Goal: Information Seeking & Learning: Learn about a topic

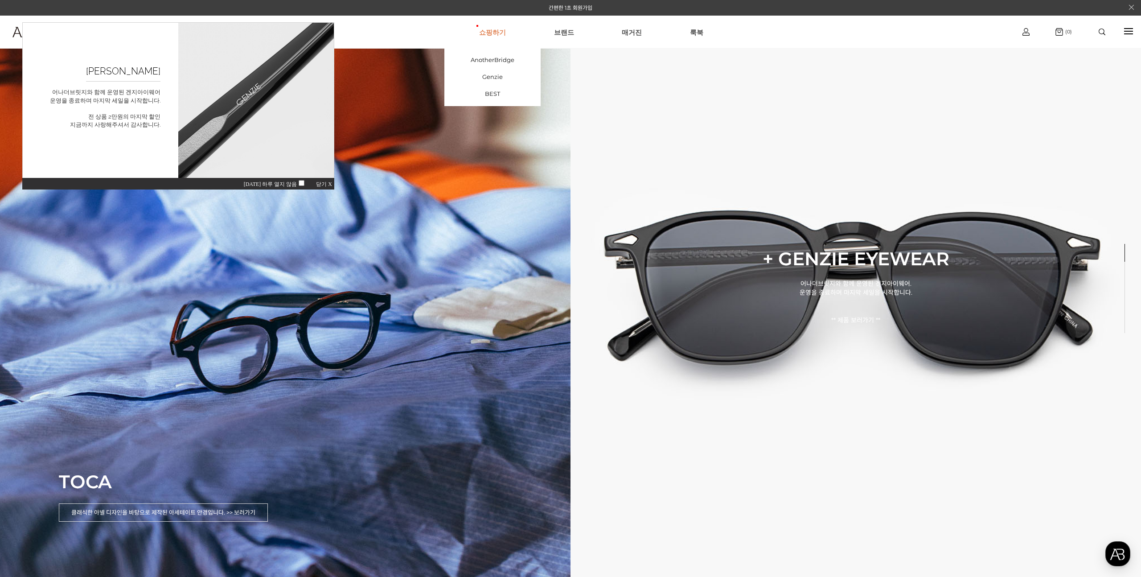
click at [494, 32] on link "쇼핑하기" at bounding box center [492, 32] width 27 height 32
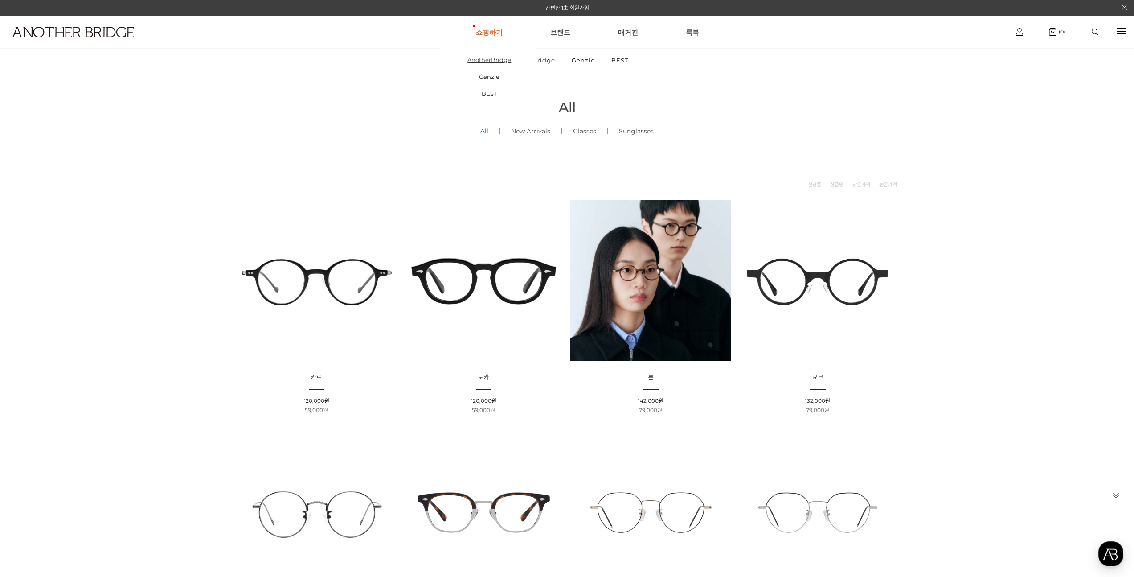
click at [496, 59] on link "AnotherBridge" at bounding box center [489, 59] width 96 height 17
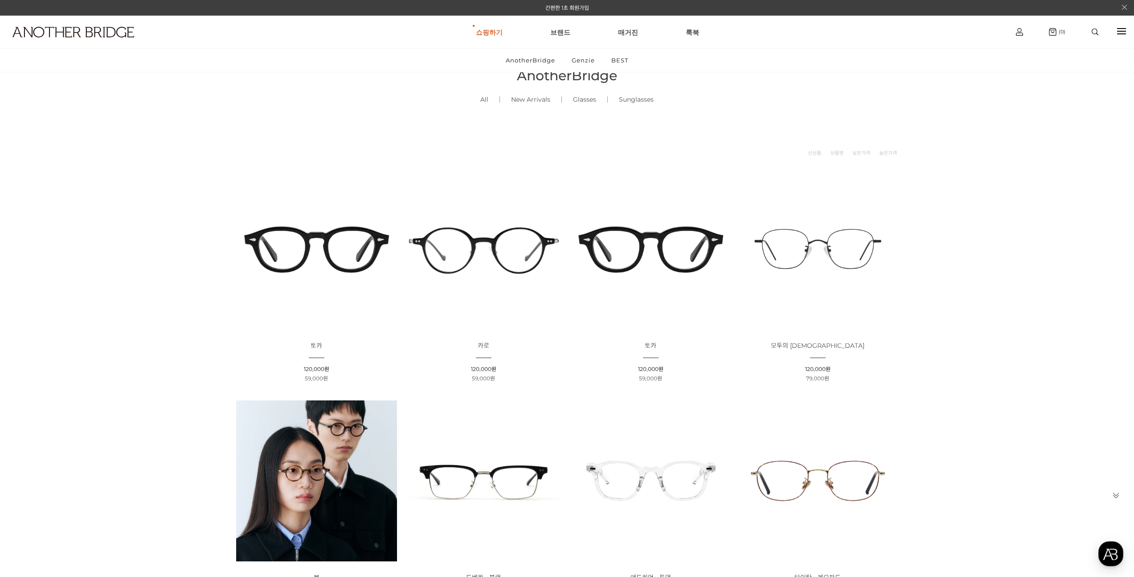
scroll to position [170, 0]
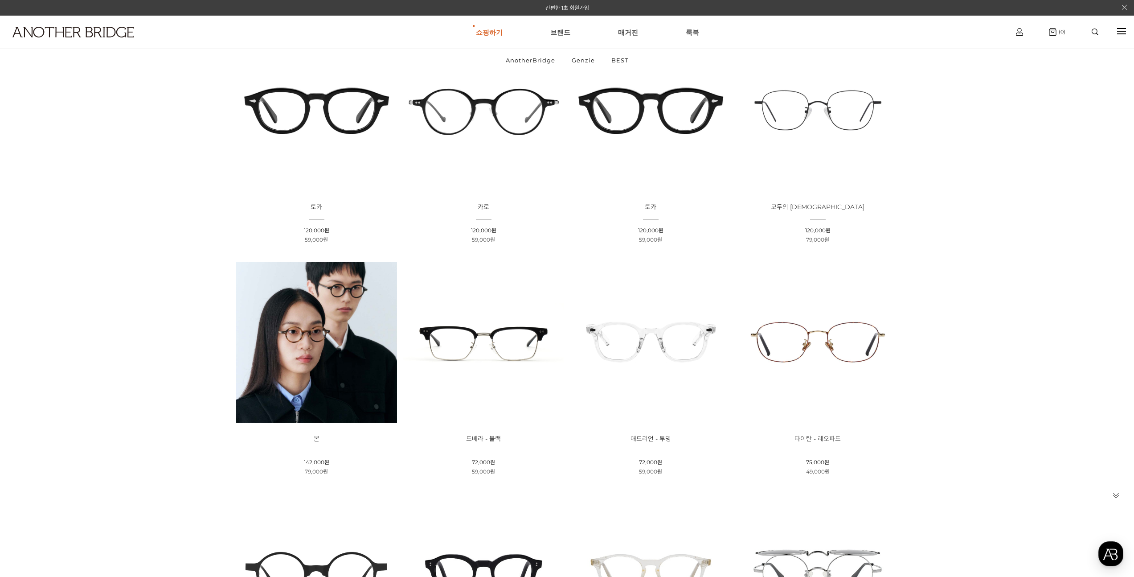
click at [269, 352] on img at bounding box center [316, 342] width 161 height 161
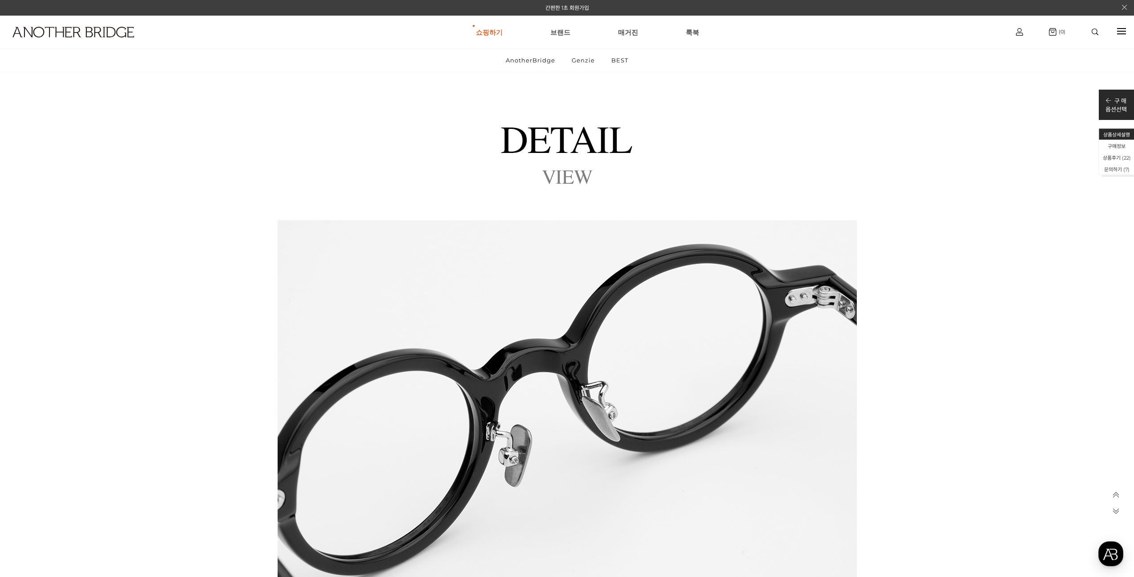
scroll to position [14796, 0]
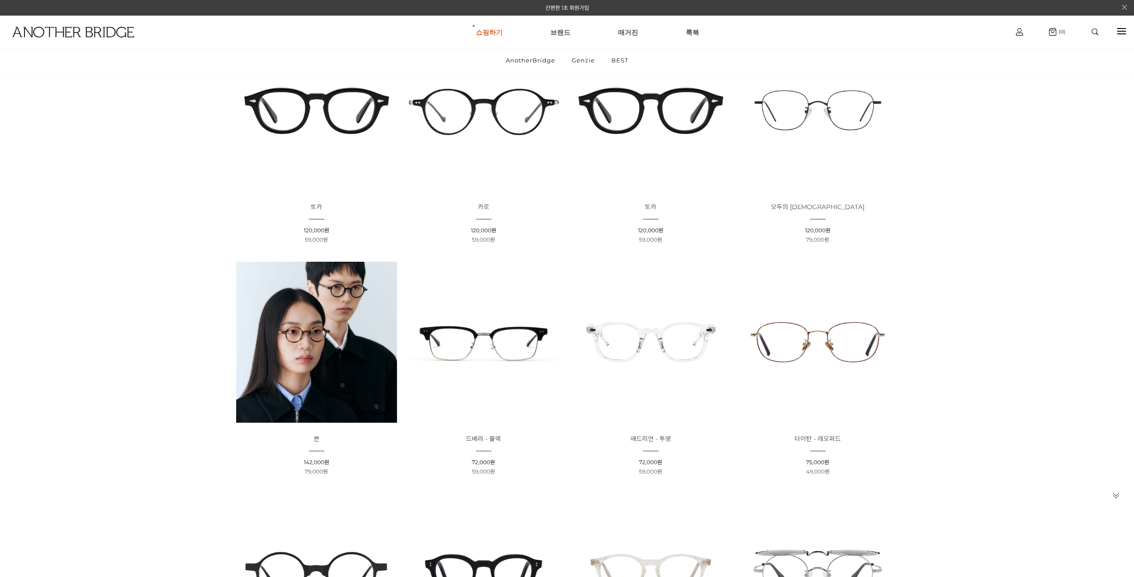
scroll to position [170, 0]
click at [324, 108] on img at bounding box center [316, 110] width 161 height 161
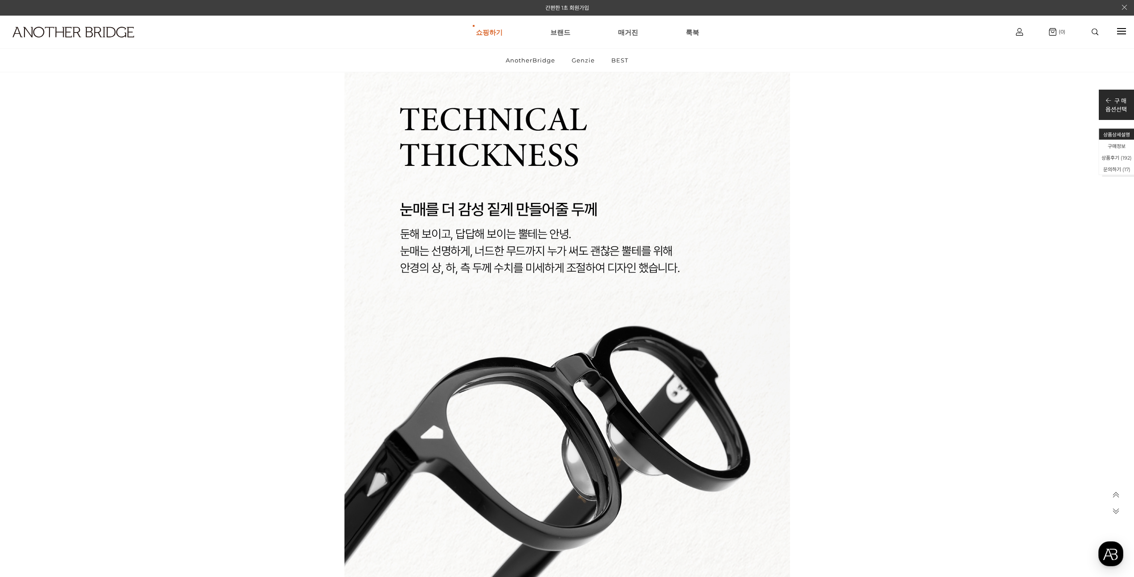
scroll to position [10603, 0]
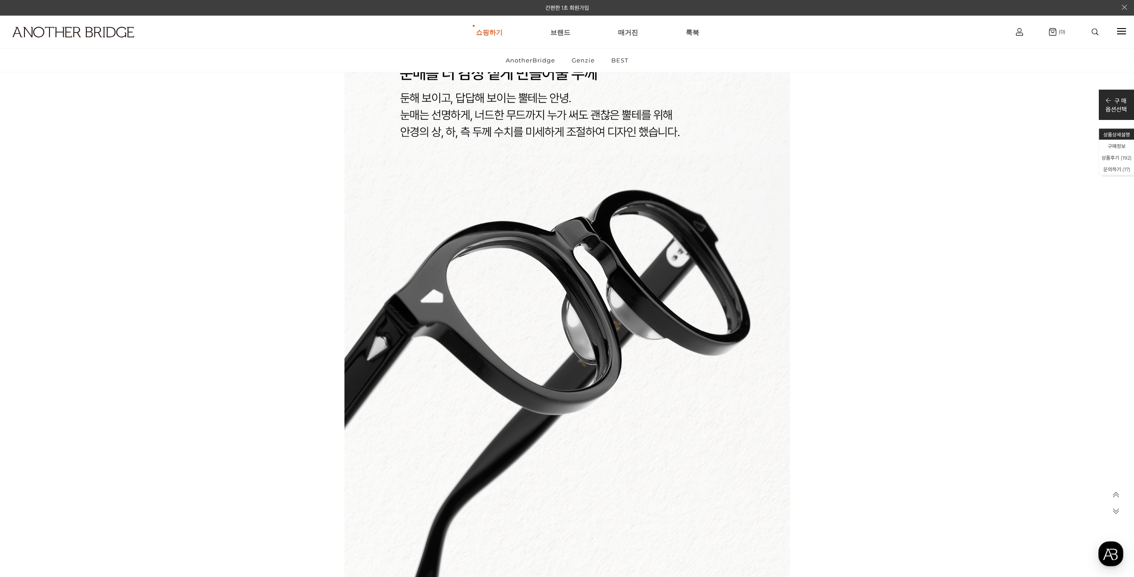
drag, startPoint x: 952, startPoint y: 142, endPoint x: 961, endPoint y: 145, distance: 9.9
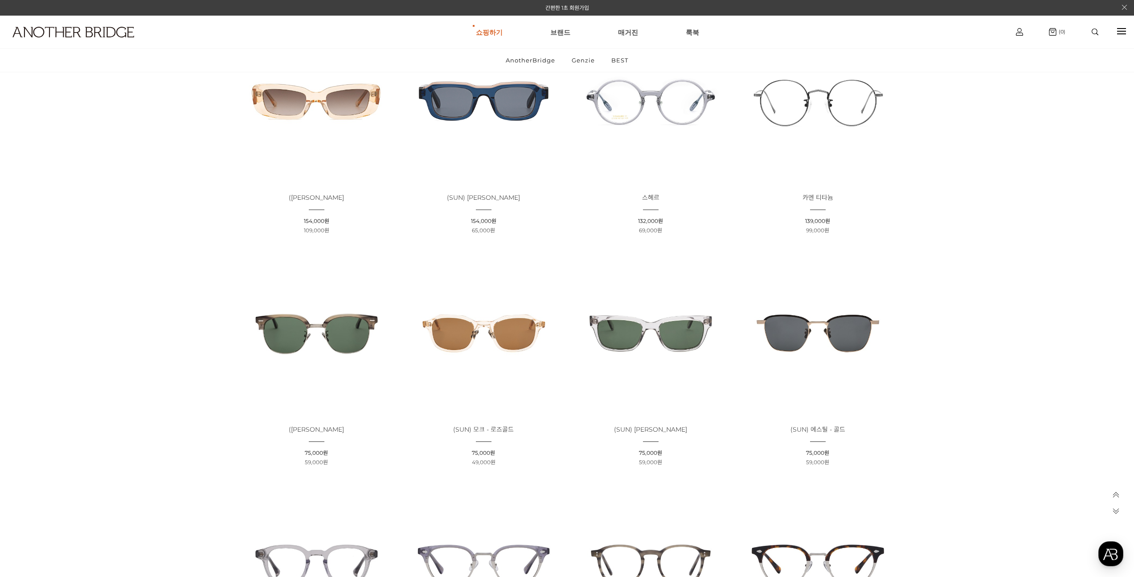
scroll to position [930, 0]
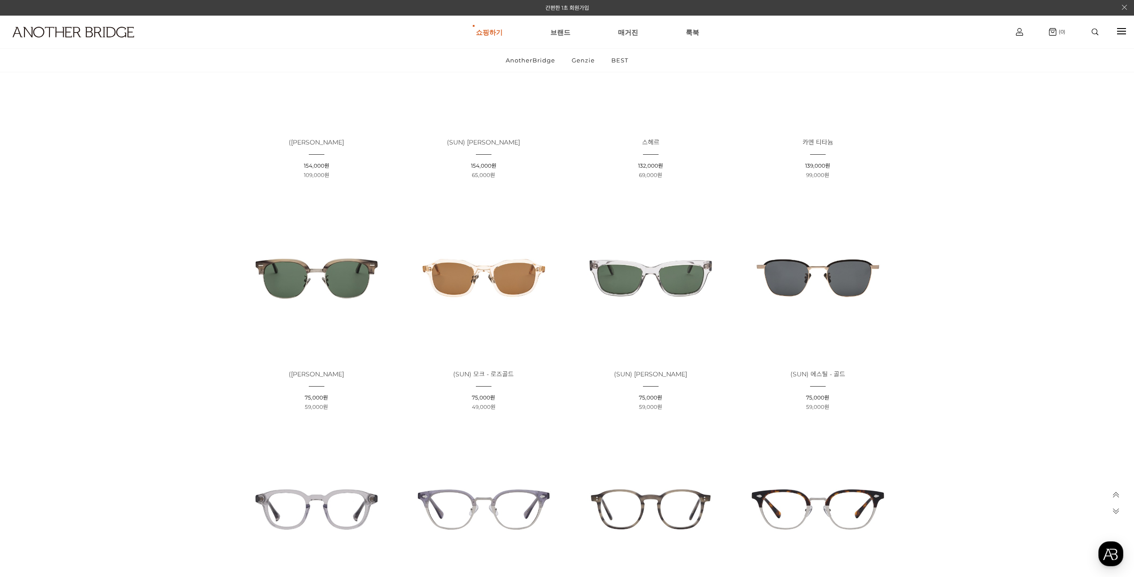
click at [492, 277] on img at bounding box center [483, 277] width 161 height 161
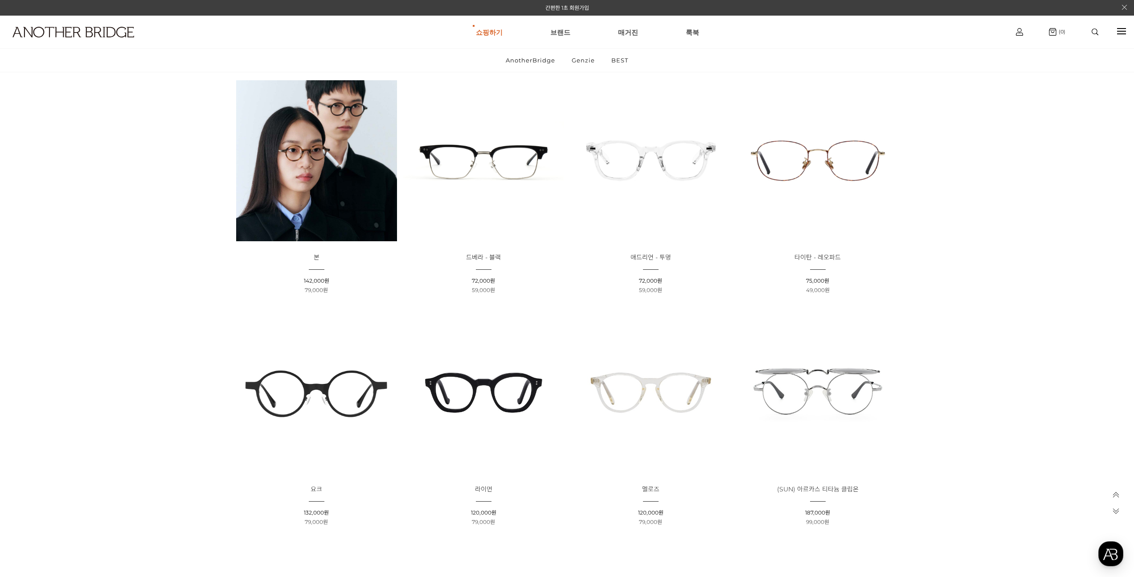
click at [324, 128] on img at bounding box center [316, 160] width 161 height 161
drag, startPoint x: 143, startPoint y: 225, endPoint x: 147, endPoint y: 234, distance: 10.0
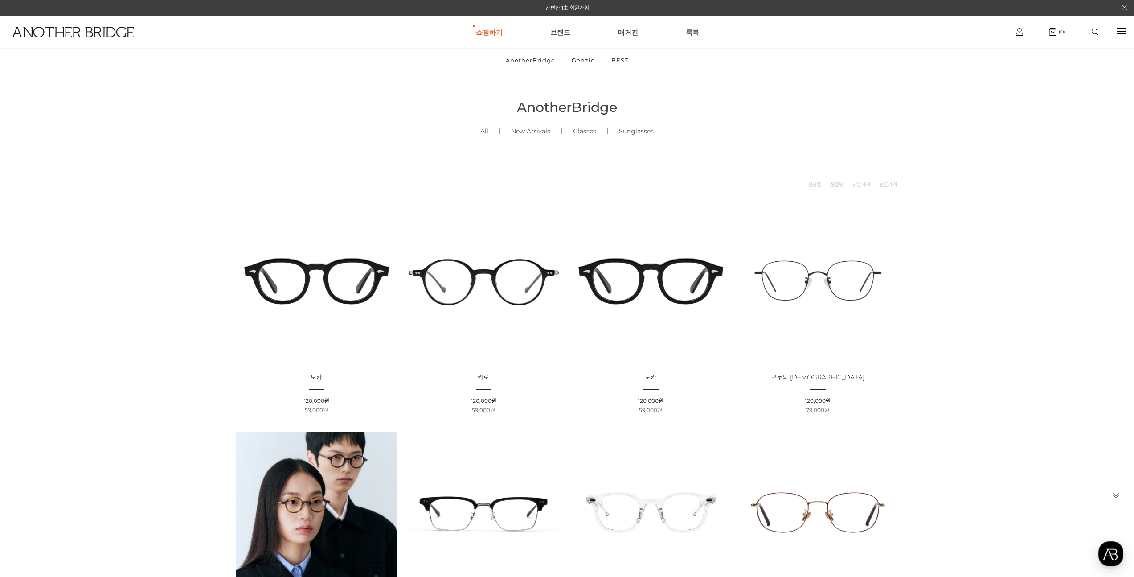
drag, startPoint x: 178, startPoint y: 303, endPoint x: 352, endPoint y: 259, distance: 180.0
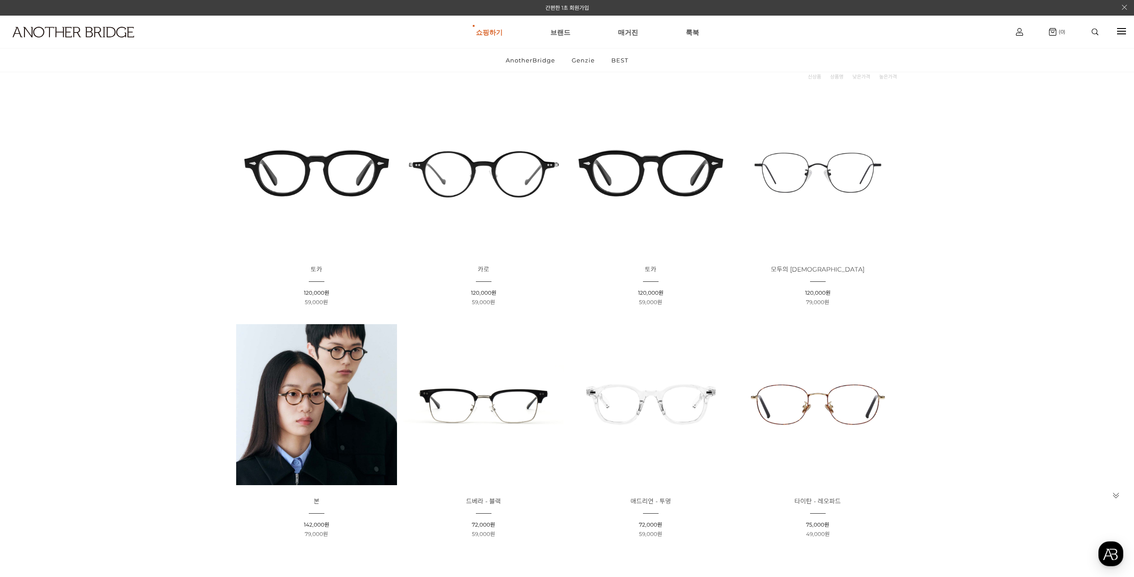
scroll to position [59, 0]
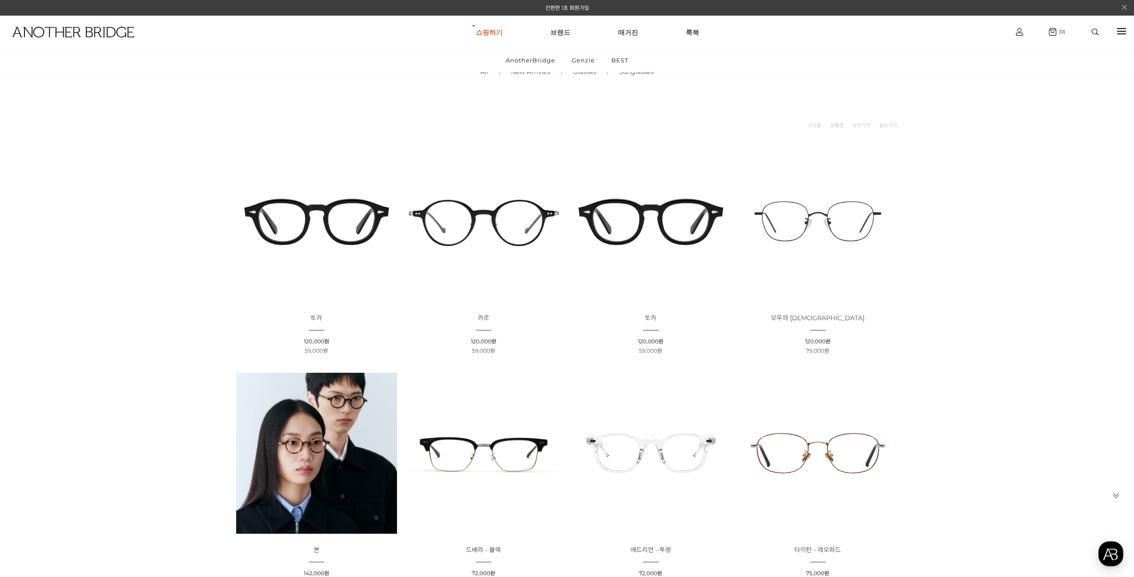
click at [436, 212] on img at bounding box center [483, 221] width 161 height 161
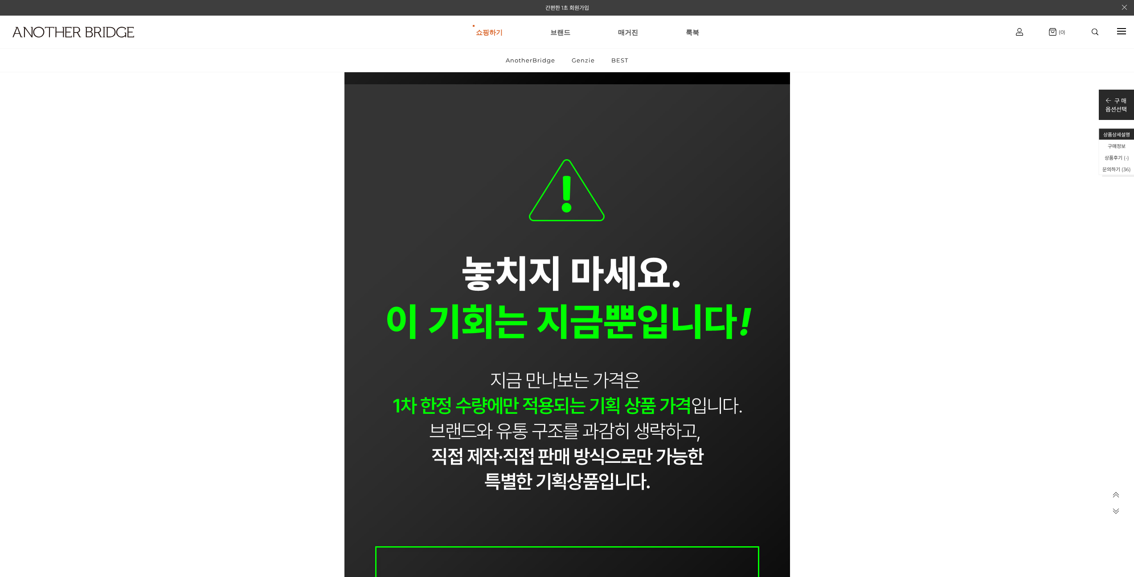
scroll to position [1884, 0]
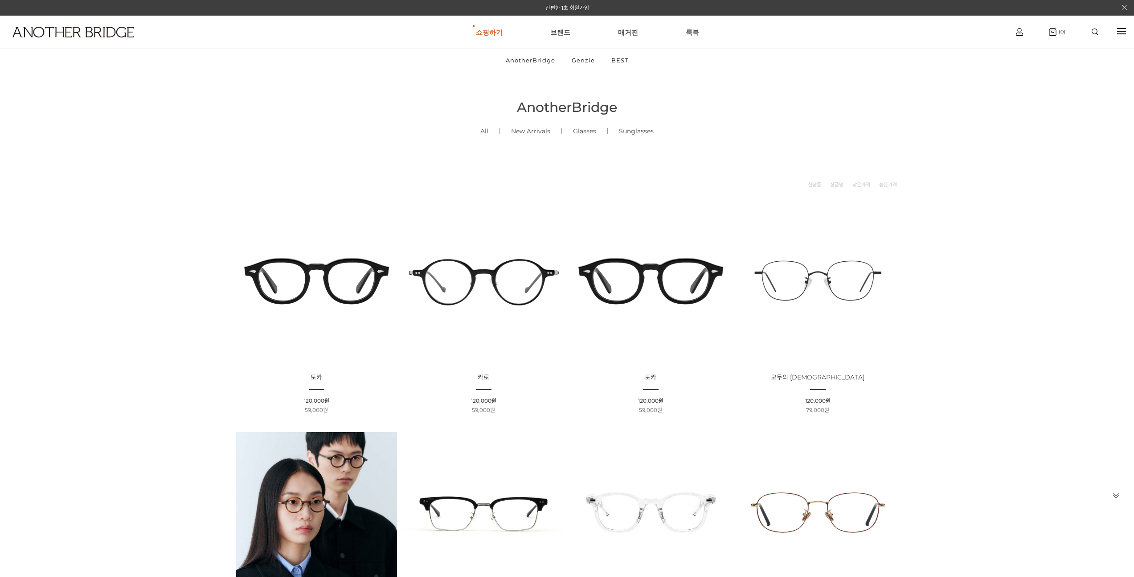
scroll to position [59, 0]
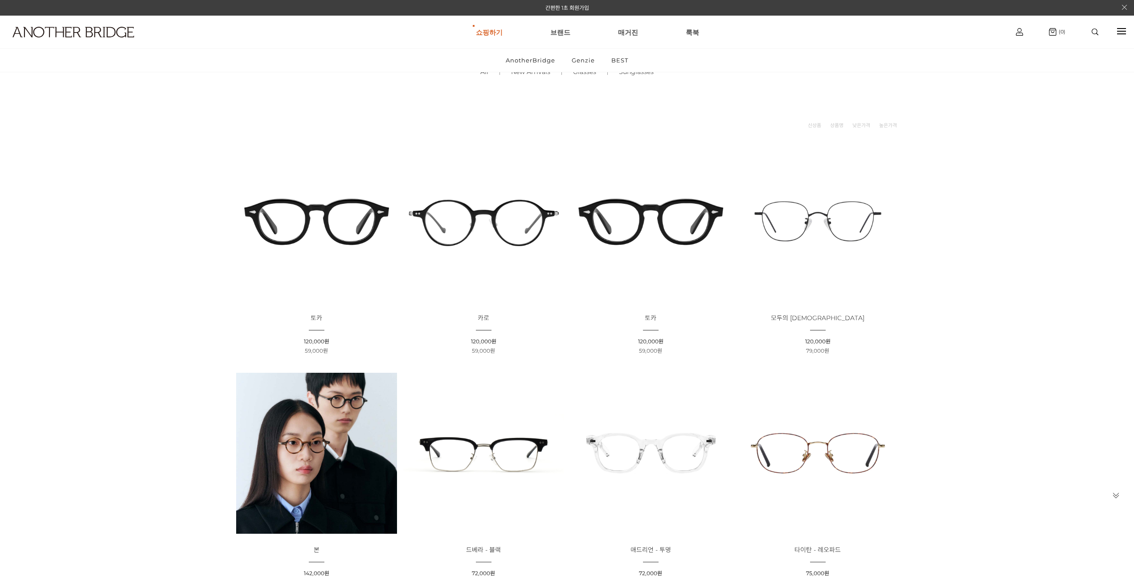
click at [847, 203] on img at bounding box center [818, 221] width 161 height 161
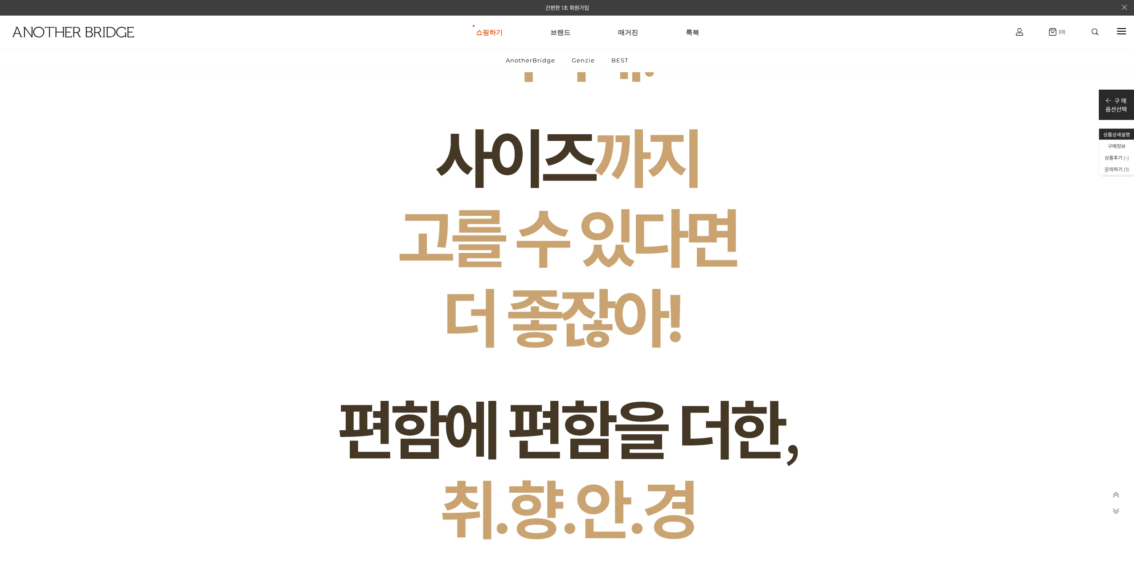
scroll to position [8749, 0]
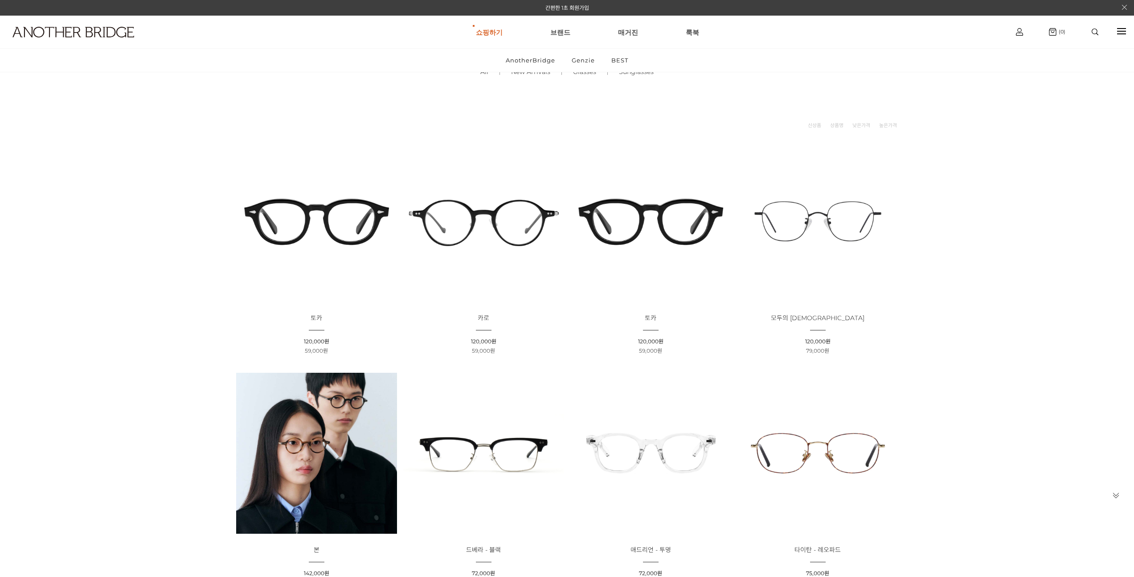
click at [329, 368] on li "상품명 : 본 판매가 : 142,000원 할인판매가 : 79,000원" at bounding box center [316, 479] width 167 height 223
click at [283, 214] on img at bounding box center [316, 221] width 161 height 161
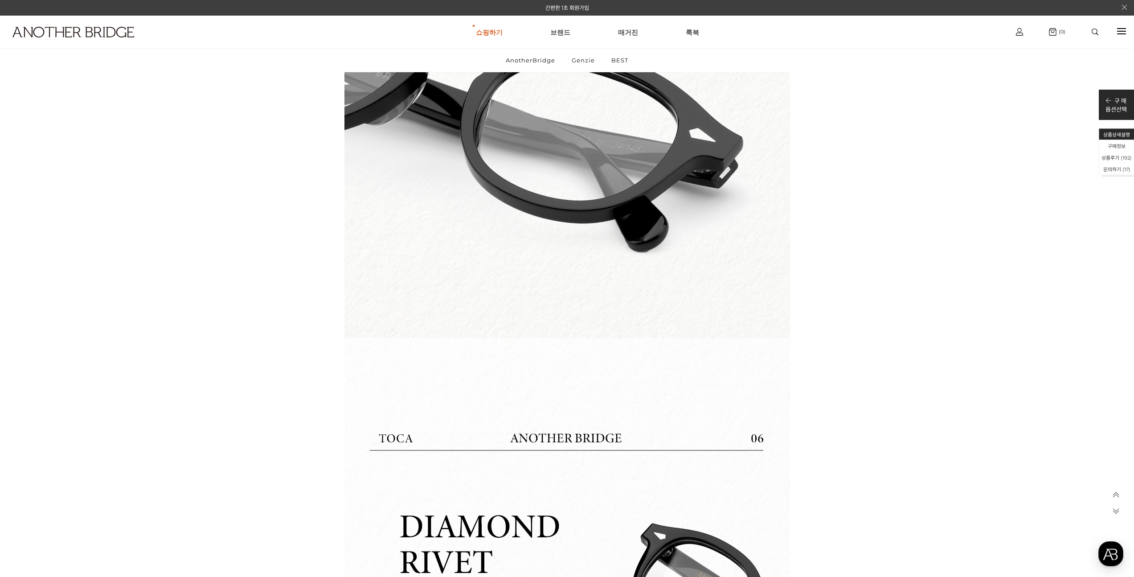
scroll to position [9404, 0]
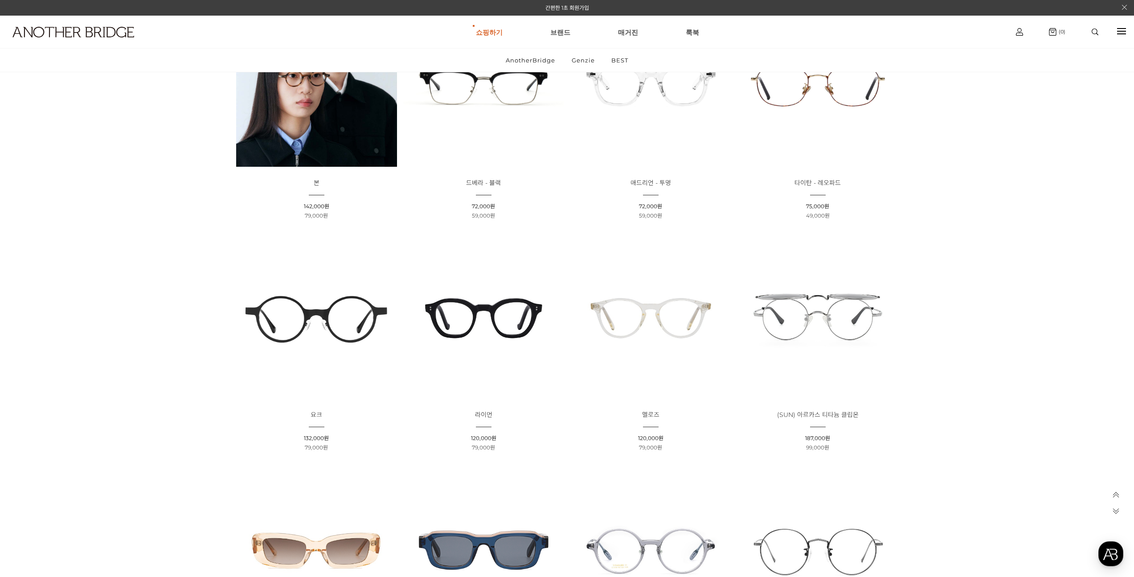
scroll to position [433, 0]
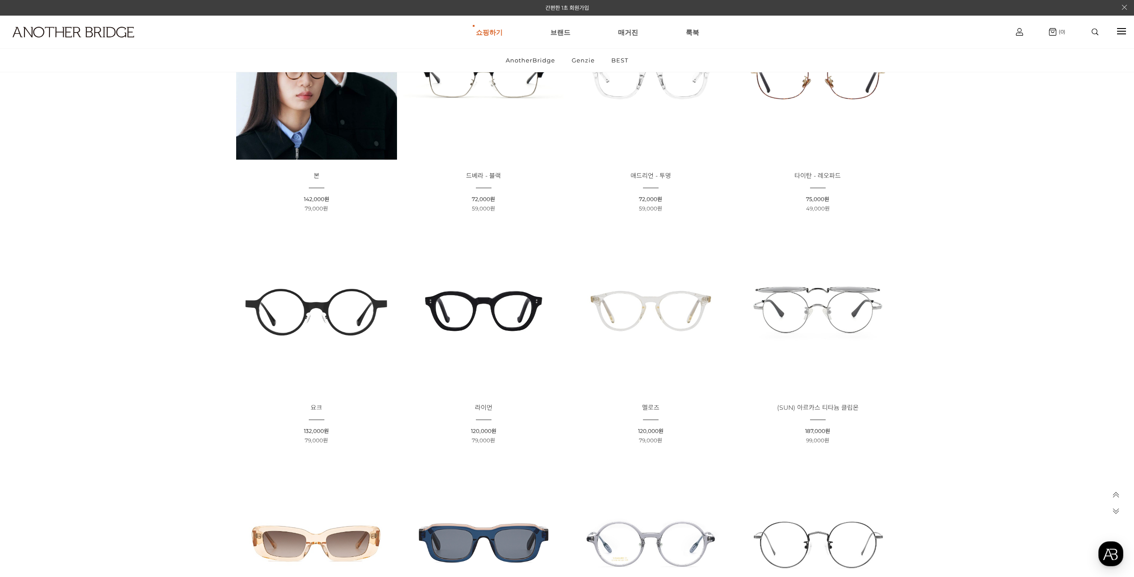
click at [328, 313] on img at bounding box center [316, 310] width 161 height 161
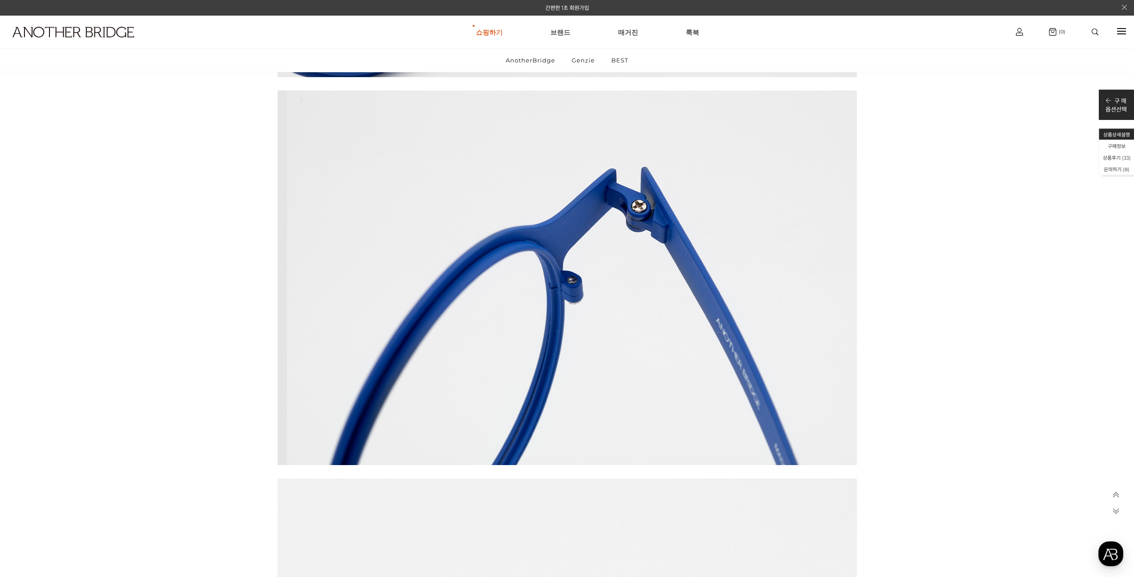
scroll to position [12409, 0]
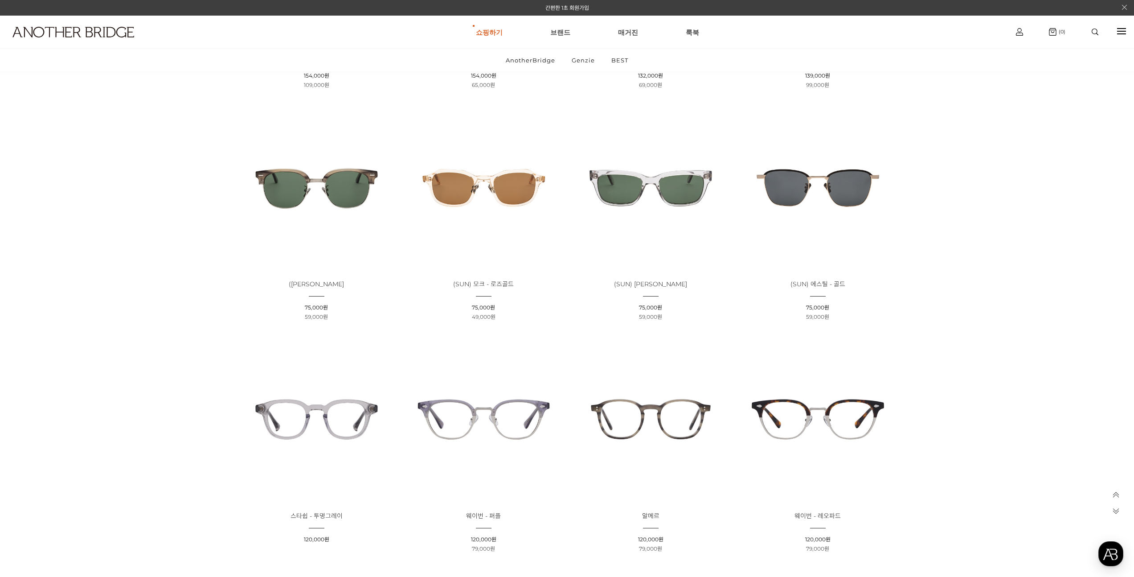
click at [488, 142] on img at bounding box center [483, 187] width 161 height 161
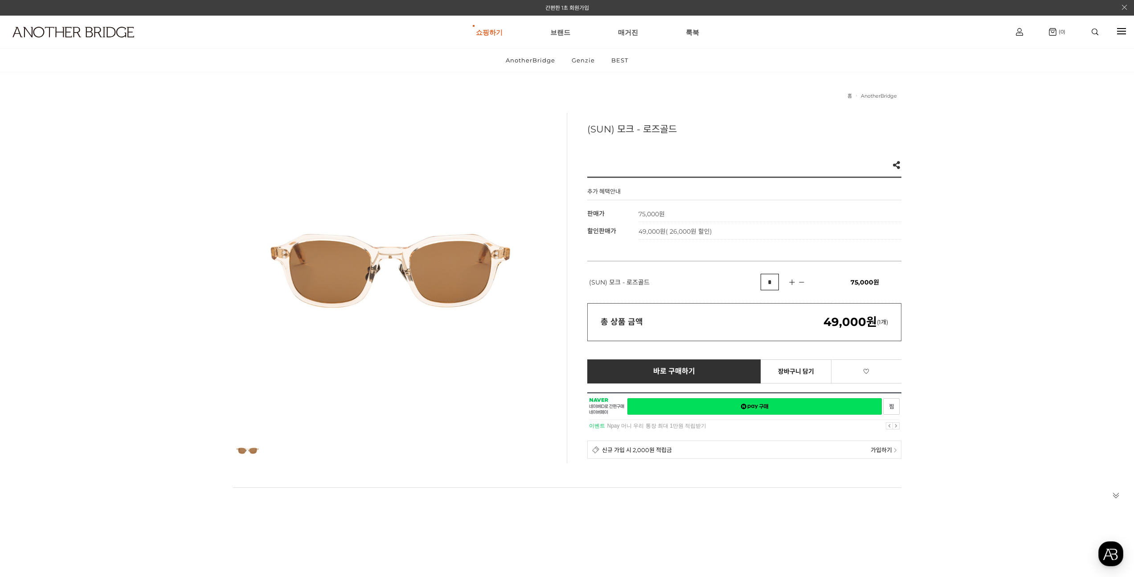
drag, startPoint x: 623, startPoint y: 149, endPoint x: 572, endPoint y: 134, distance: 53.4
click at [578, 135] on div "(SUN) 모크 - 로즈골드 Like 0 제품의 링크를 복사하여 공유하실 수 있습니다. FACEBOOK TWEETER URL 복사 추가 혜택안…" at bounding box center [734, 288] width 335 height 350
drag, startPoint x: 692, startPoint y: 132, endPoint x: 670, endPoint y: 200, distance: 71.9
click at [692, 132] on h3 "(SUN) 모크 - 로즈골드" at bounding box center [744, 128] width 314 height 13
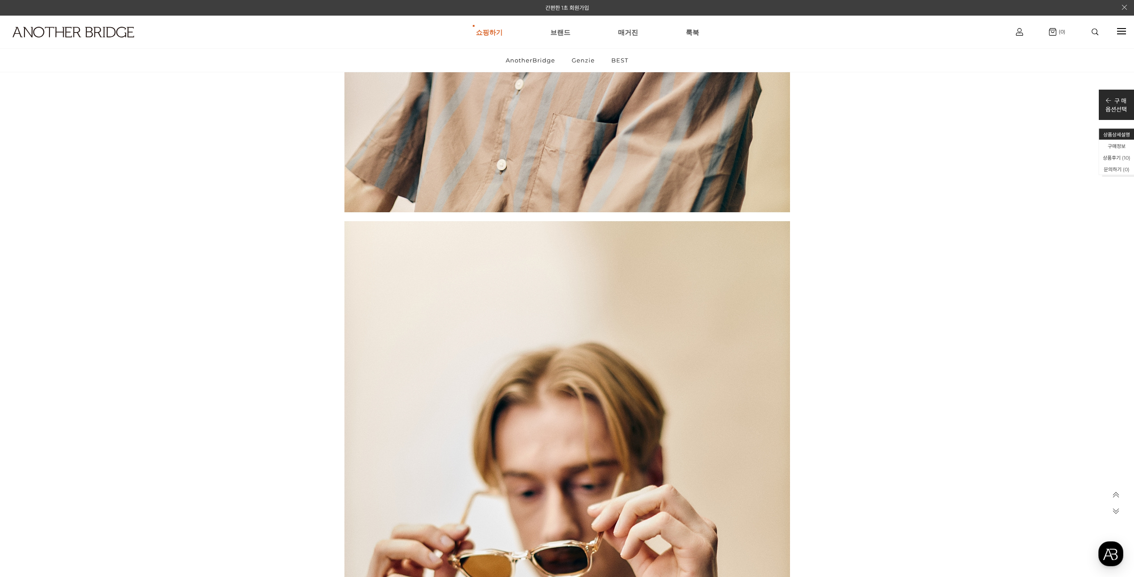
scroll to position [1459, 0]
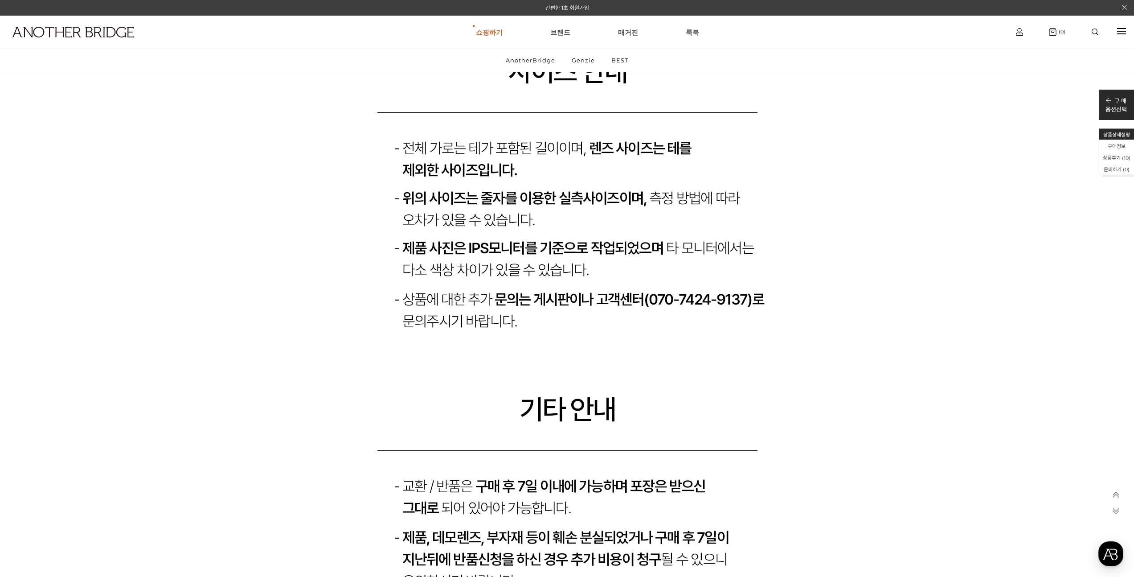
drag, startPoint x: 1136, startPoint y: 85, endPoint x: 1111, endPoint y: 487, distance: 402.7
click at [1116, 501] on div at bounding box center [1116, 506] width 25 height 31
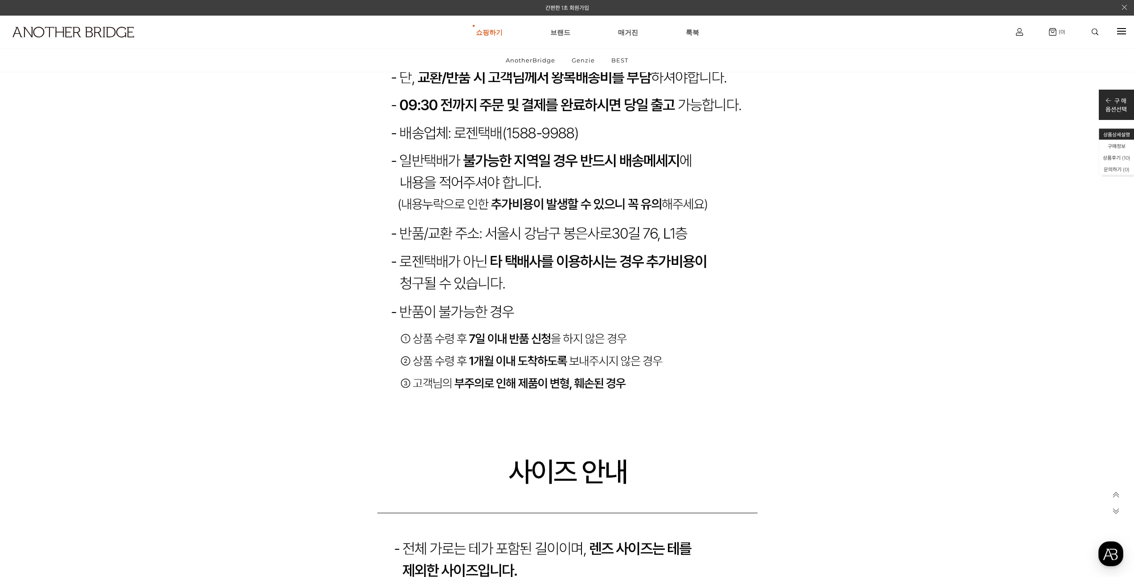
drag, startPoint x: 1043, startPoint y: 368, endPoint x: 1042, endPoint y: 377, distance: 9.8
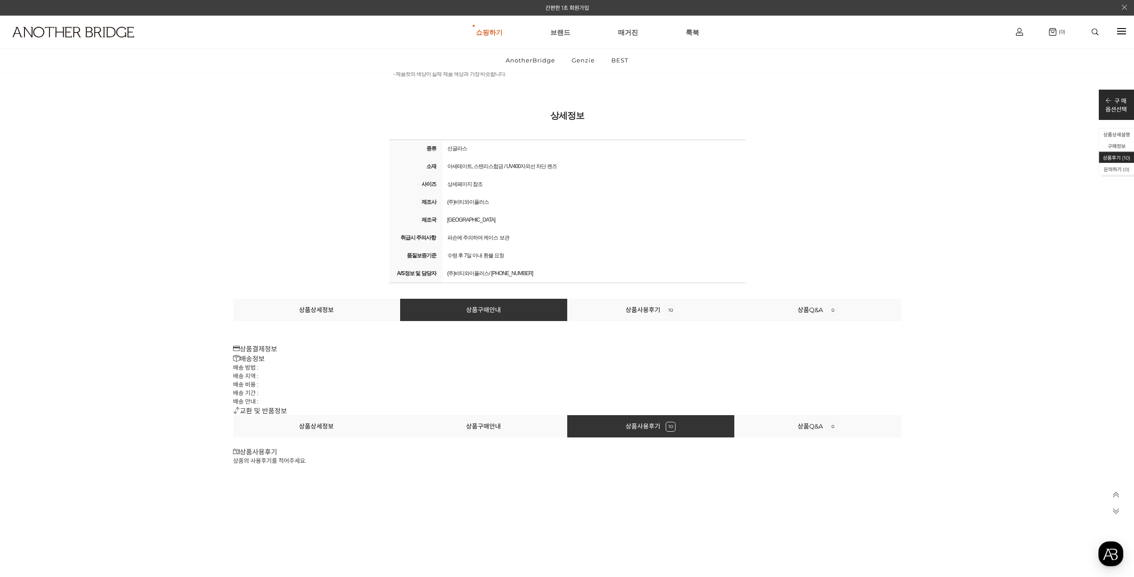
scroll to position [10924, 0]
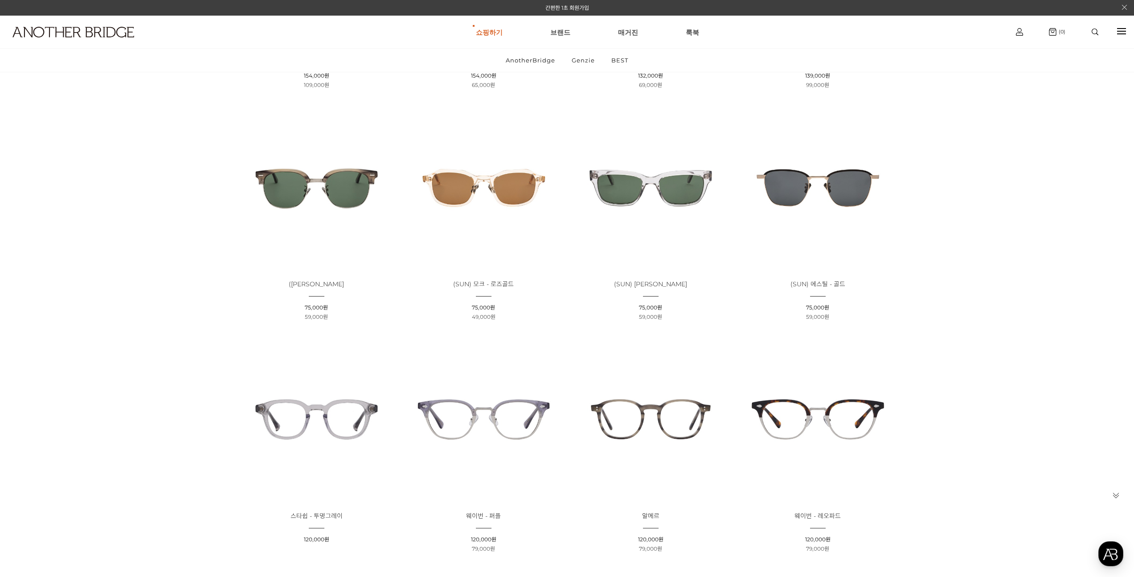
click at [316, 164] on img at bounding box center [316, 187] width 161 height 161
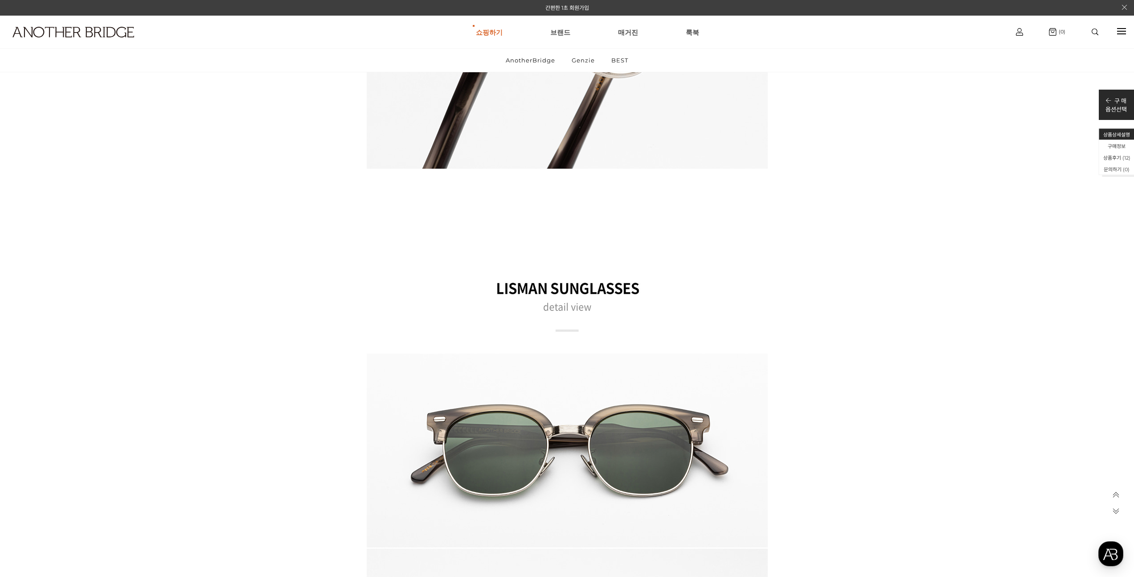
scroll to position [6640, 0]
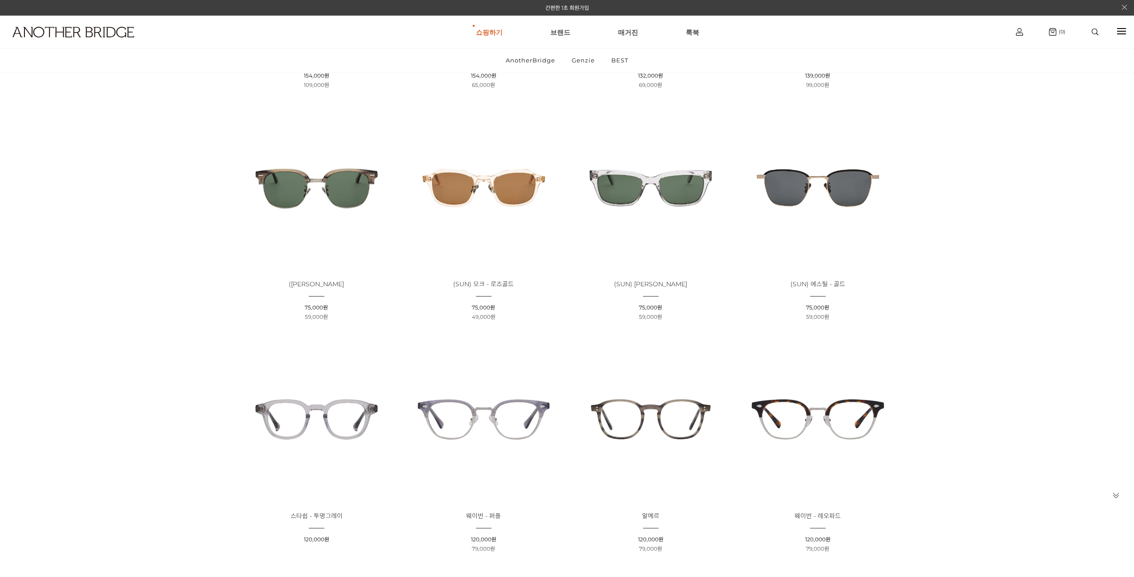
click at [645, 193] on img at bounding box center [650, 187] width 161 height 161
click at [828, 176] on img at bounding box center [818, 187] width 161 height 161
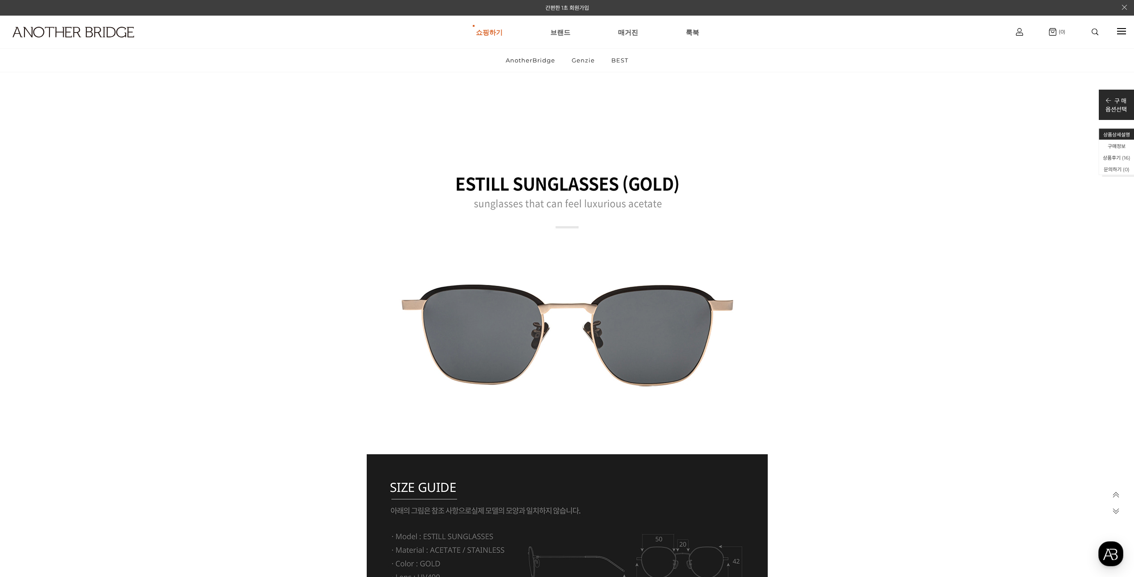
scroll to position [3426, 0]
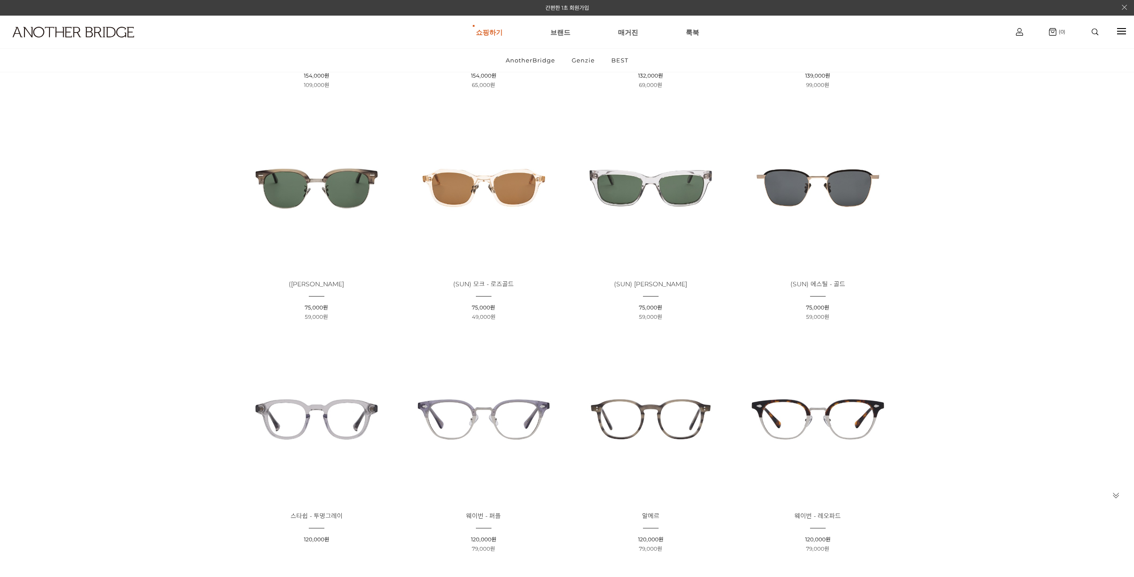
click at [635, 188] on img at bounding box center [650, 187] width 161 height 161
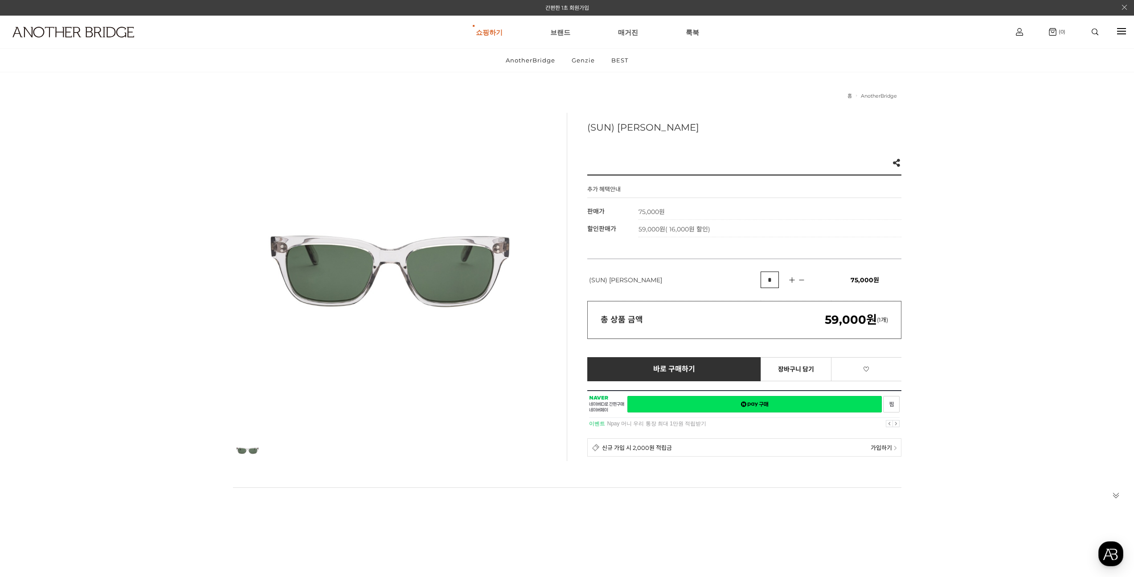
click at [654, 125] on h3 "(SUN) [PERSON_NAME]" at bounding box center [744, 127] width 314 height 11
drag, startPoint x: 655, startPoint y: 130, endPoint x: 587, endPoint y: 130, distance: 67.7
click at [587, 130] on h3 "(SUN) [PERSON_NAME]" at bounding box center [744, 127] width 314 height 11
drag, startPoint x: 587, startPoint y: 129, endPoint x: 652, endPoint y: 126, distance: 64.2
click at [652, 126] on h3 "(SUN) [PERSON_NAME]" at bounding box center [744, 127] width 314 height 11
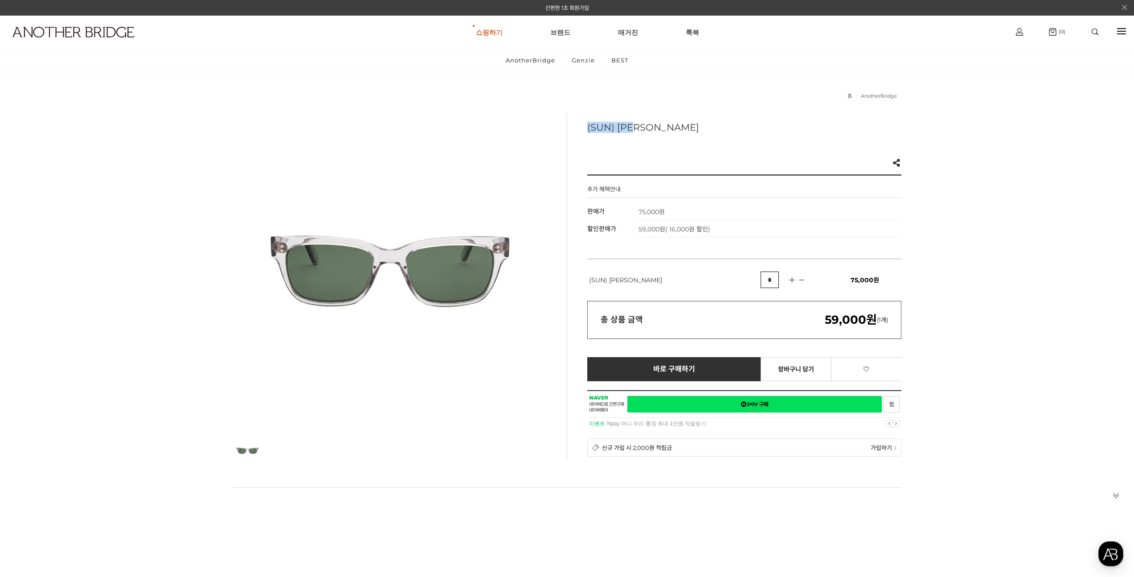
copy h3 "(SUN) [PERSON_NAME]"
click at [383, 250] on div at bounding box center [390, 270] width 314 height 314
click at [401, 246] on div at bounding box center [390, 270] width 314 height 314
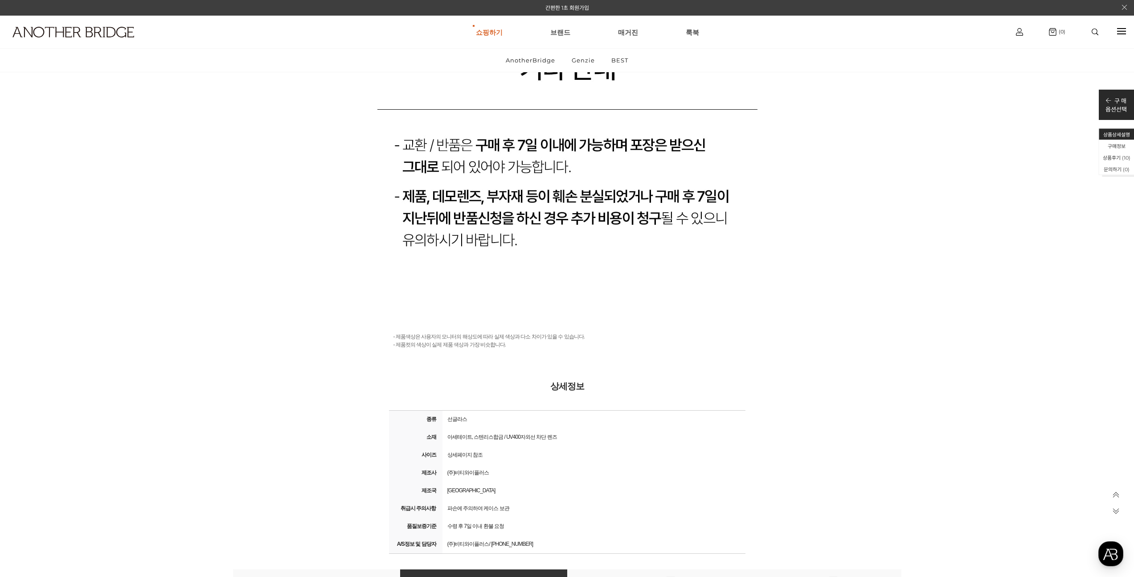
scroll to position [12050, 0]
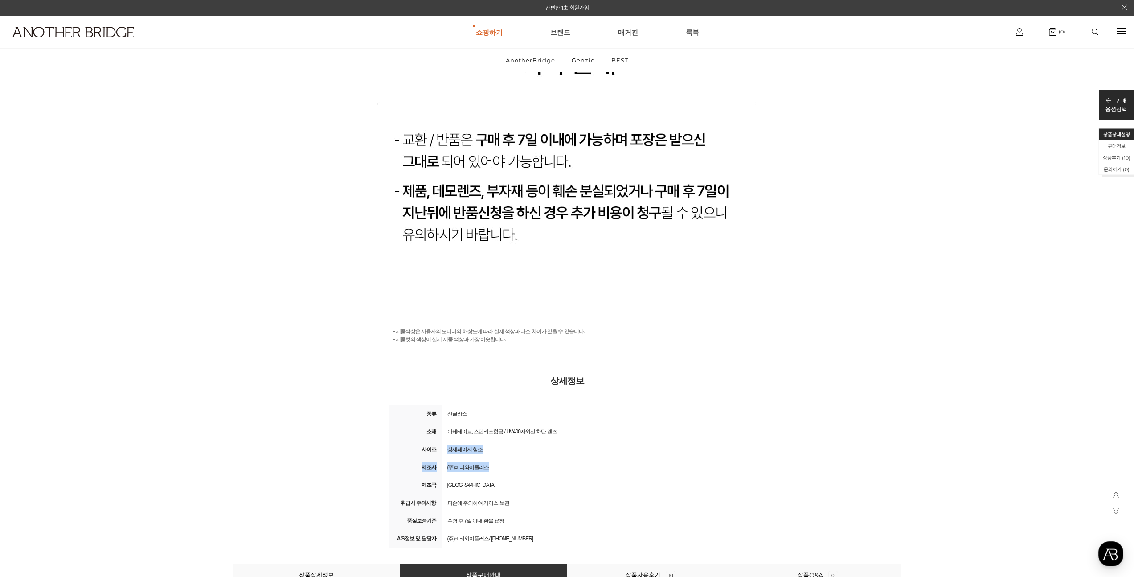
drag, startPoint x: 438, startPoint y: 450, endPoint x: 531, endPoint y: 432, distance: 94.4
click at [538, 465] on tbody "종류 선글라스 소재 아세테이트, 스텐리스합금 / UV400자외선 차단 렌즈 사이즈 상세페이지 참조 제조사 (주)비티와이플러스 제조국 [GEOG…" at bounding box center [567, 476] width 356 height 143
click at [502, 336] on div "- 제품색상은 사용자의 모니터의 해상도에 따라 실제 색상과 다소 차이가 있을 수 있습니다. - 제품컷의 색상이 실제 제품 색상과 가장 비슷합니…" at bounding box center [567, 335] width 356 height 30
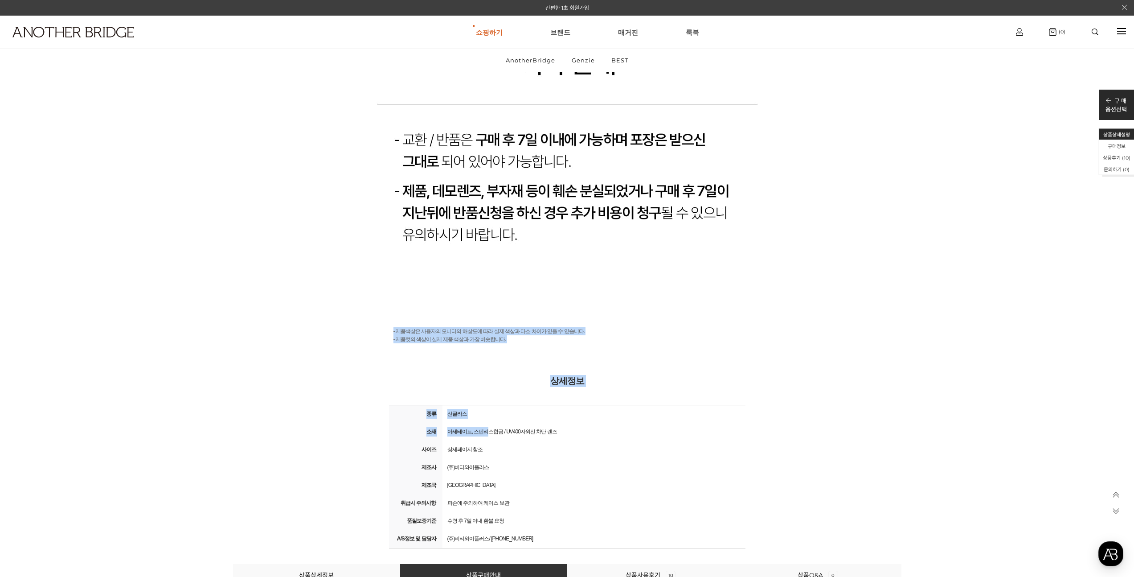
drag, startPoint x: 406, startPoint y: 328, endPoint x: 481, endPoint y: 433, distance: 129.0
click at [481, 432] on div "- 제품색상은 사용자의 모니터의 해상도에 따라 실제 색상과 다소 차이가 있을 수 있습니다. - 제품컷의 색상이 실제 제품 색상과 가장 비슷합니…" at bounding box center [567, 437] width 356 height 253
click at [490, 446] on div "상세페이지 참조" at bounding box center [594, 449] width 299 height 12
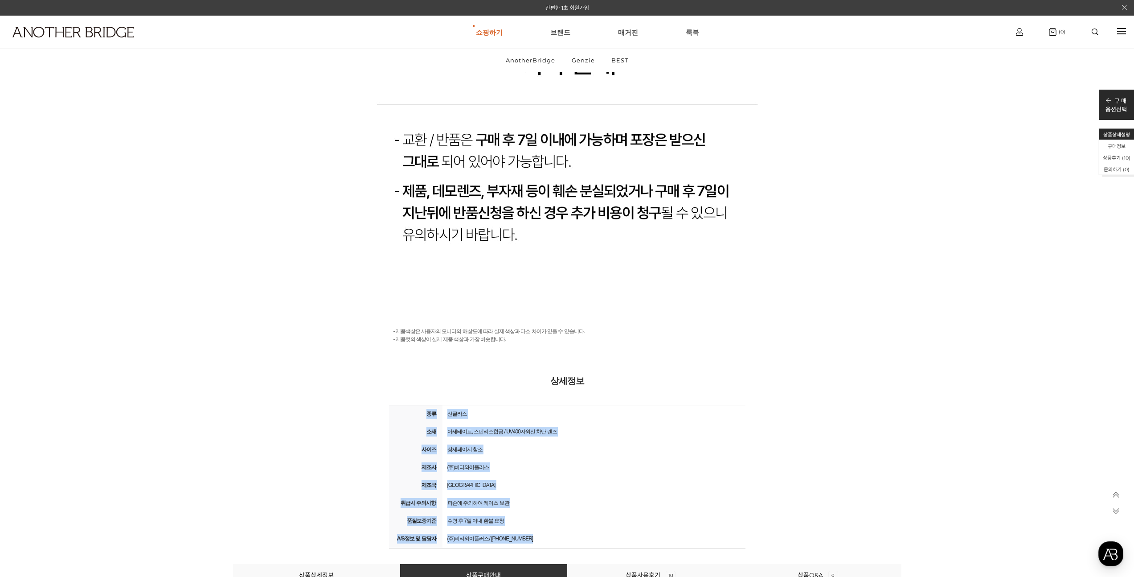
drag, startPoint x: 422, startPoint y: 411, endPoint x: 544, endPoint y: 534, distance: 173.6
click at [544, 536] on tbody "종류 선글라스 소재 아세테이트, 스텐리스합금 / UV400자외선 차단 렌즈 사이즈 상세페이지 참조 제조사 (주)비티와이플러스 제조국 [GEOG…" at bounding box center [567, 476] width 356 height 143
copy tbody "종류 선글라스 소재 아세테이트, 스텐리스합금 / UV400자외선 차단 렌즈 사이즈 상세페이지 참조 제조사 (주)비티와이플러스 제조국 [GEOG…"
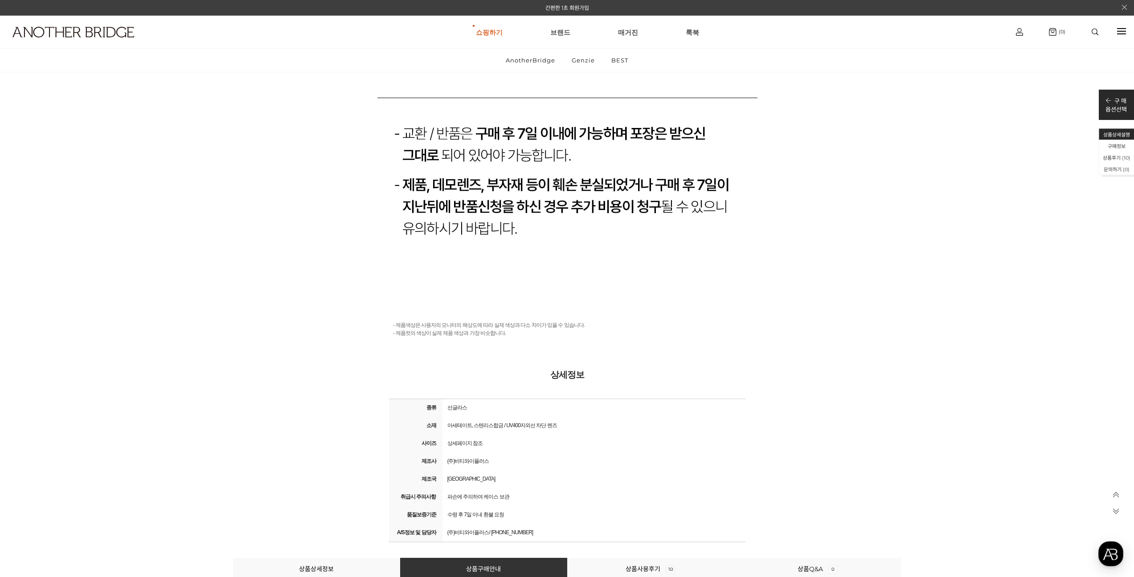
scroll to position [12106, 0]
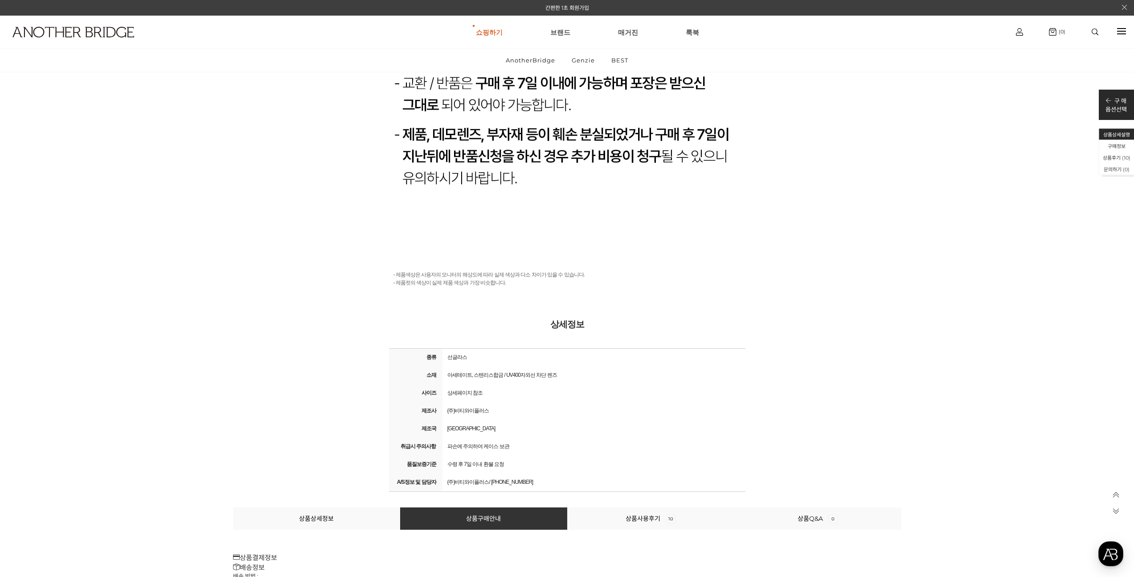
drag, startPoint x: 426, startPoint y: 278, endPoint x: 432, endPoint y: 283, distance: 8.3
click at [426, 279] on div "- 제품색상은 사용자의 모니터의 해상도에 따라 실제 색상과 다소 차이가 있을 수 있습니다. - 제품컷의 색상이 실제 제품 색상과 가장 비슷합니…" at bounding box center [567, 278] width 356 height 30
drag, startPoint x: 443, startPoint y: 283, endPoint x: 402, endPoint y: 277, distance: 41.5
click at [397, 275] on div "- 제품색상은 사용자의 모니터의 해상도에 따라 실제 색상과 다소 차이가 있을 수 있습니다. - 제품컷의 색상이 실제 제품 색상과 가장 비슷합니…" at bounding box center [567, 278] width 356 height 30
click at [422, 286] on div "- 제품색상은 사용자의 모니터의 해상도에 따라 실제 색상과 다소 차이가 있을 수 있습니다. - 제품컷의 색상이 실제 제품 색상과 가장 비슷합니…" at bounding box center [567, 278] width 356 height 30
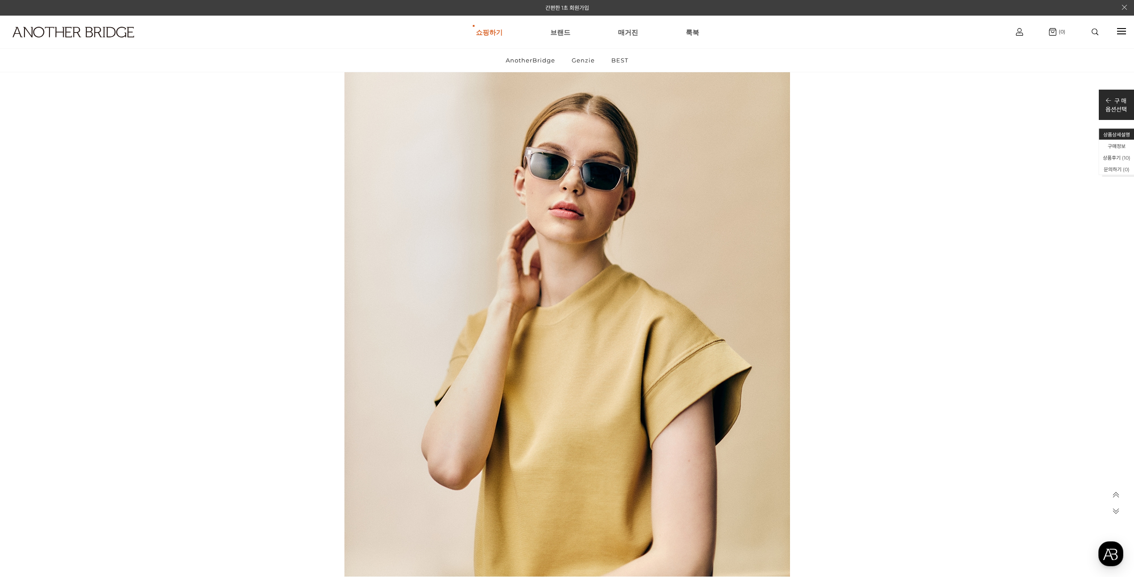
scroll to position [1531, 0]
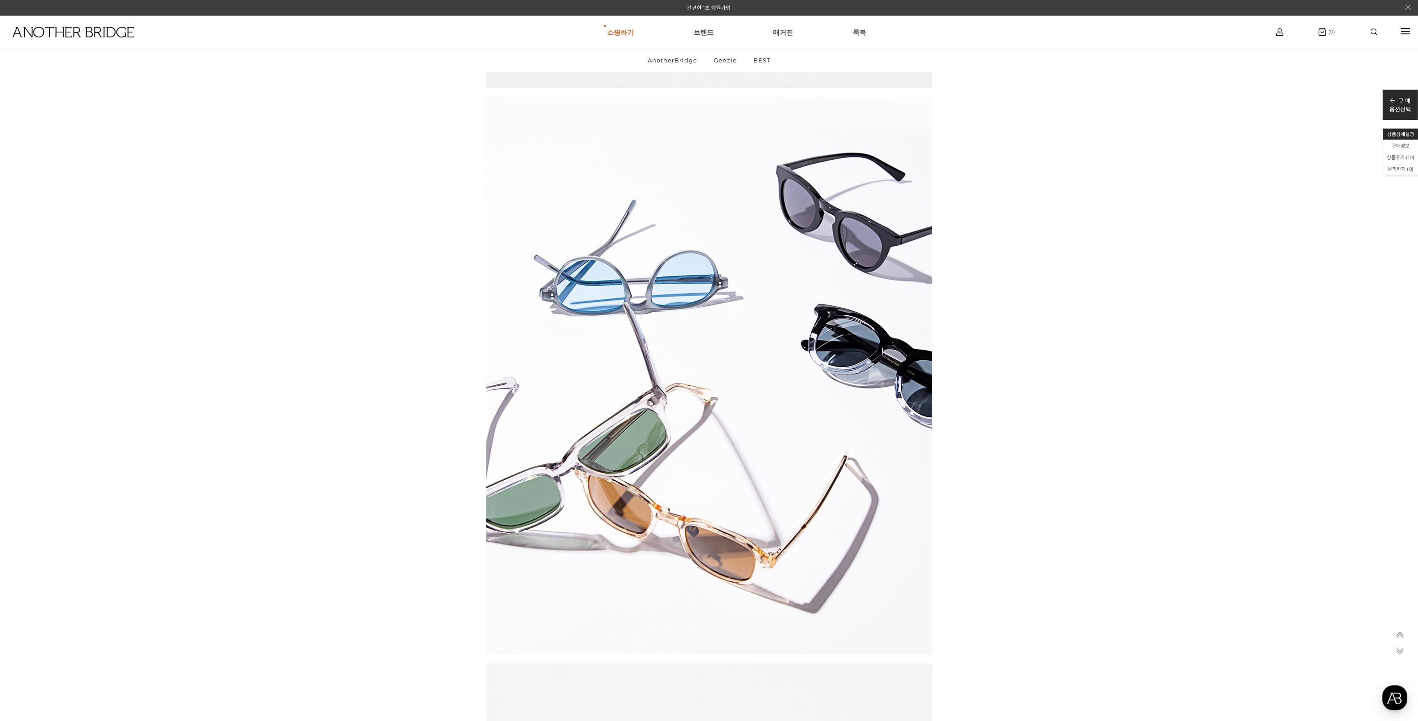
scroll to position [6774, 0]
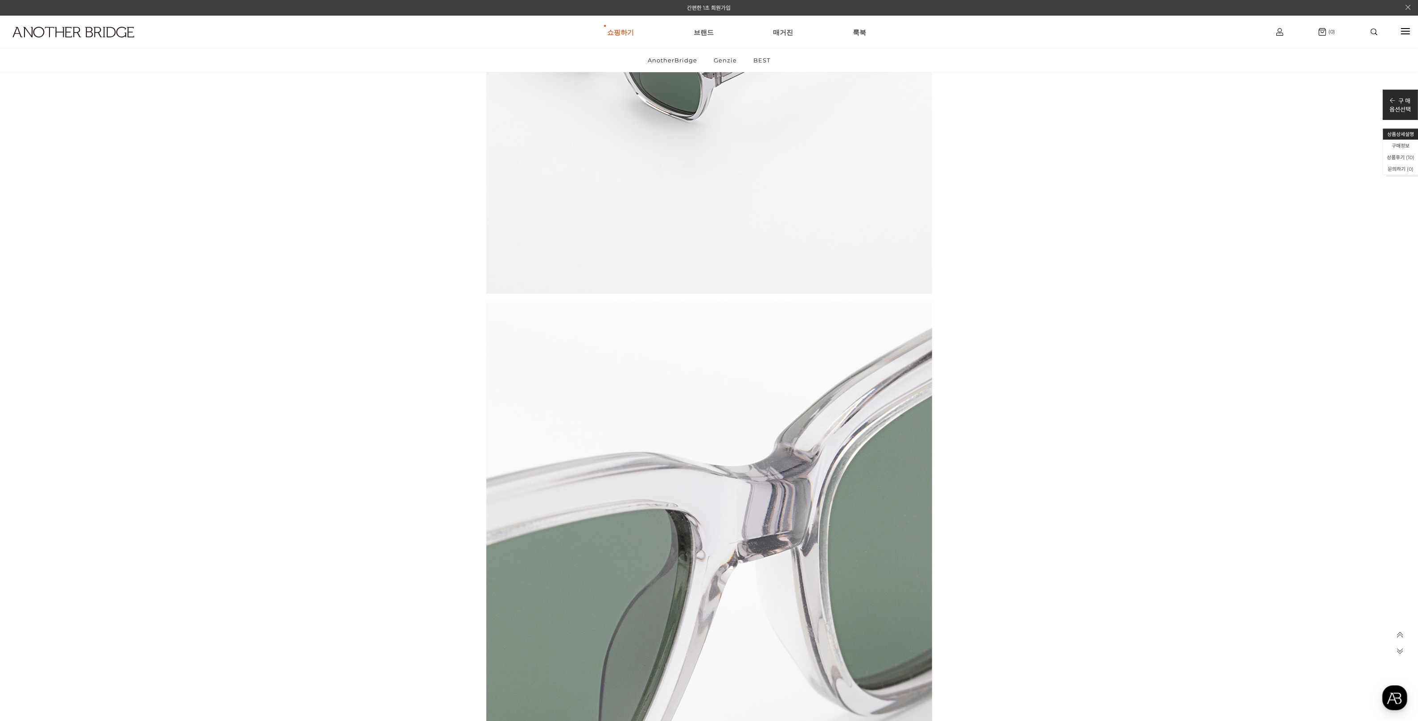
scroll to position [0, 0]
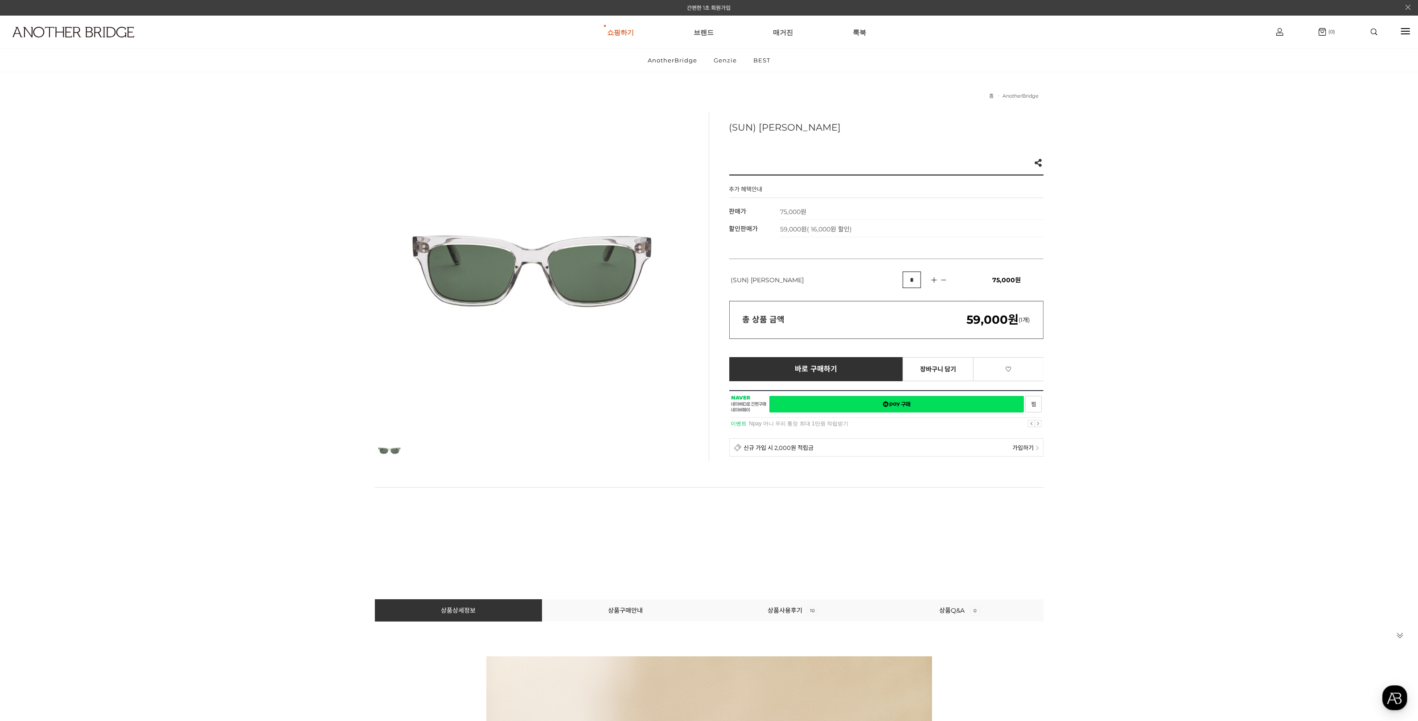
drag, startPoint x: 785, startPoint y: 270, endPoint x: 786, endPoint y: 237, distance: 32.5
click at [785, 269] on td "(SUN) [PERSON_NAME]" at bounding box center [816, 280] width 174 height 42
drag, startPoint x: 789, startPoint y: 189, endPoint x: 892, endPoint y: 237, distance: 113.9
click at [790, 190] on div "추가 혜택안내 기본 정보 상품명 (SUN) 버틀러 판매가 75,000원 할인판매가 59,000원 ( 16,000원 할인) 정기결제 구매방법 정…" at bounding box center [886, 317] width 314 height 287
drag, startPoint x: 892, startPoint y: 237, endPoint x: 895, endPoint y: 222, distance: 14.9
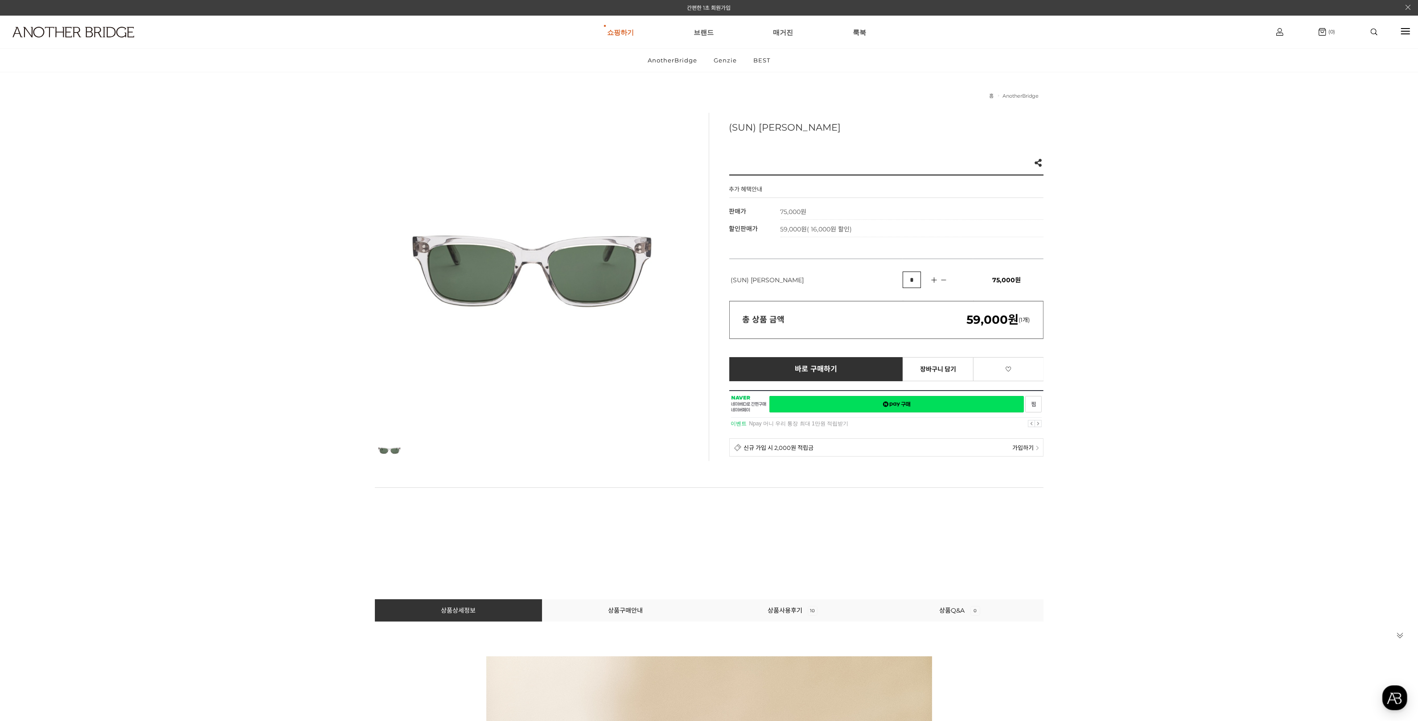
click at [893, 235] on td "59,000원 ( 16,000원 할인)" at bounding box center [911, 228] width 263 height 17
drag, startPoint x: 903, startPoint y: 186, endPoint x: 908, endPoint y: 199, distance: 13.7
click at [903, 186] on div "추가 혜택안내 기본 정보 상품명 (SUN) 버틀러 판매가 75,000원 할인판매가 59,000원 ( 16,000원 할인) 정기결제 구매방법 정…" at bounding box center [886, 317] width 314 height 287
click at [905, 214] on td "75,000원" at bounding box center [911, 210] width 263 height 17
drag, startPoint x: 833, startPoint y: 265, endPoint x: 574, endPoint y: 384, distance: 285.1
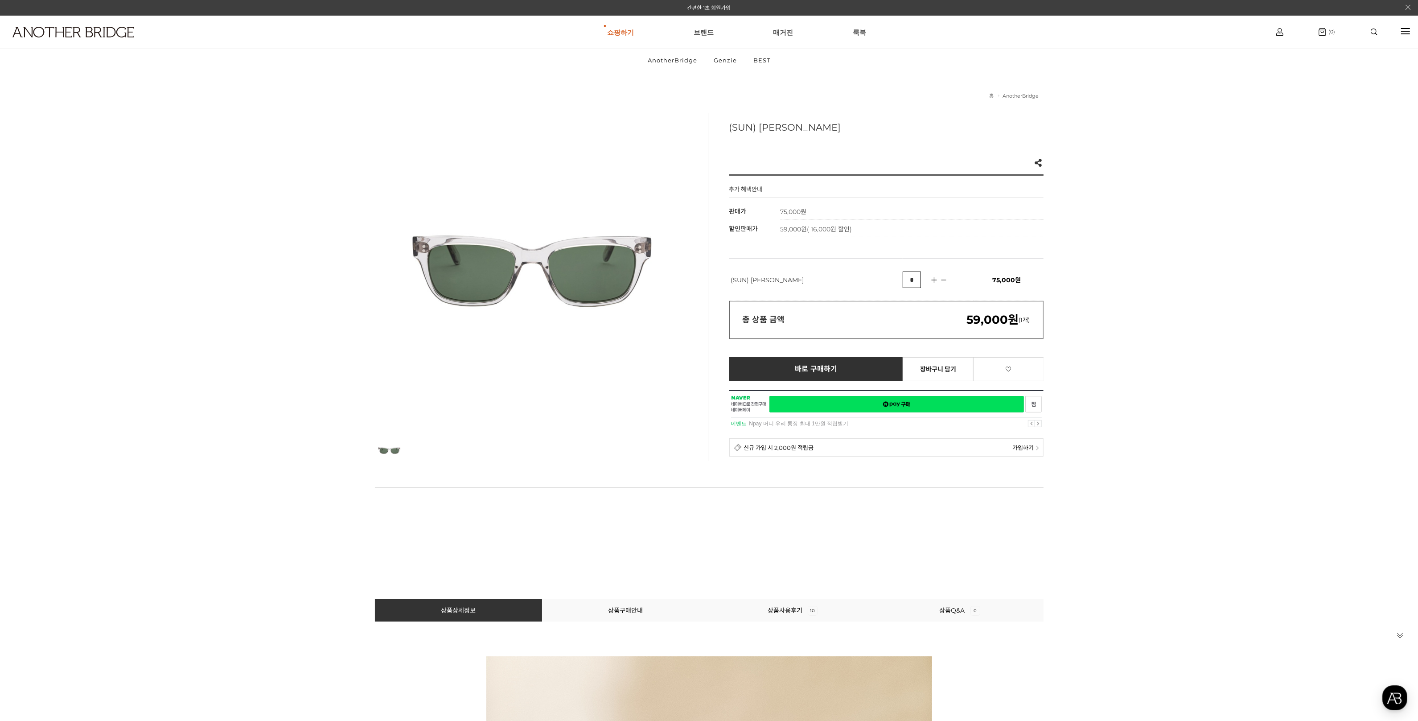
click at [833, 266] on td "(SUN) [PERSON_NAME]" at bounding box center [816, 280] width 174 height 42
